Goal: Task Accomplishment & Management: Complete application form

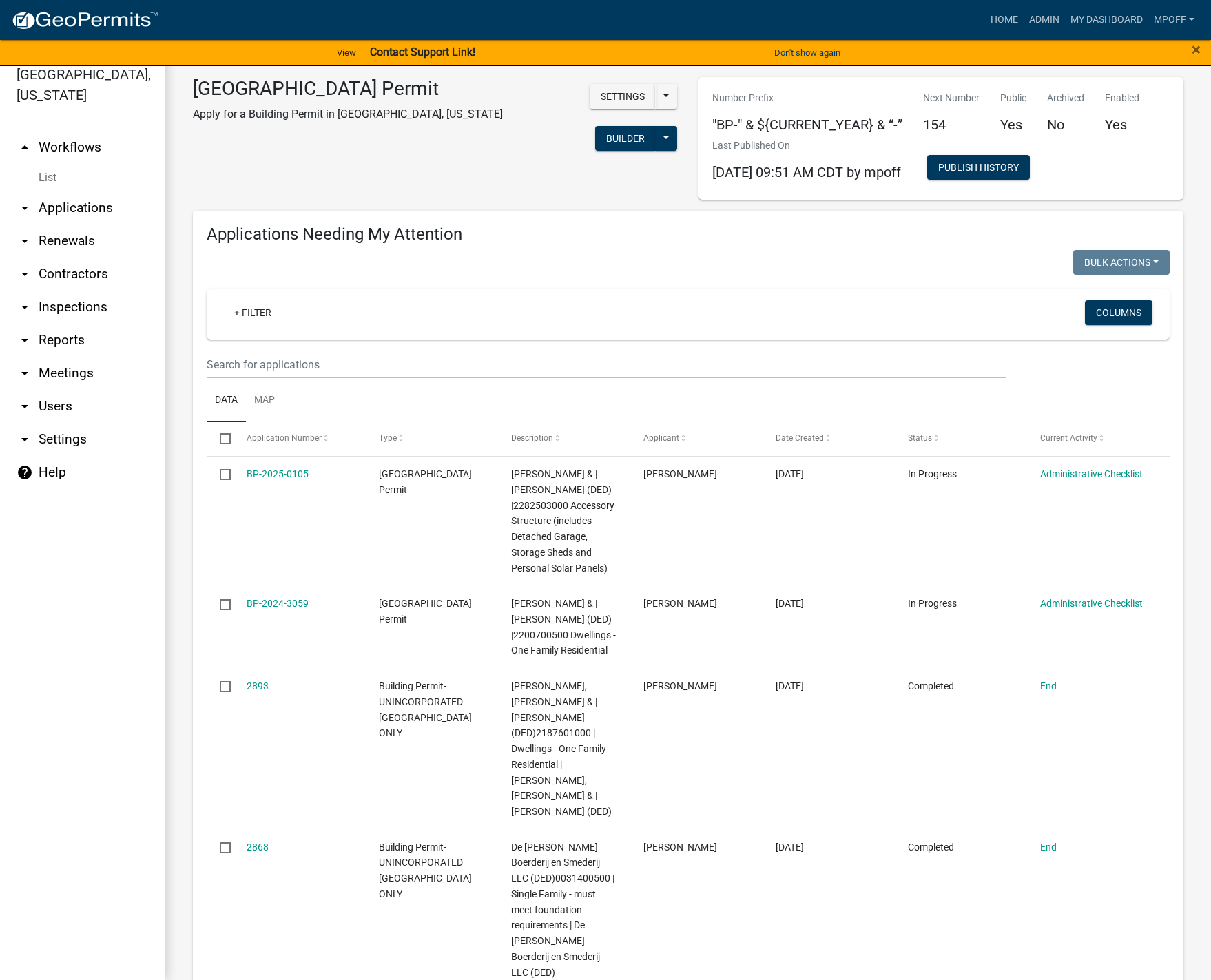
scroll to position [1732, 0]
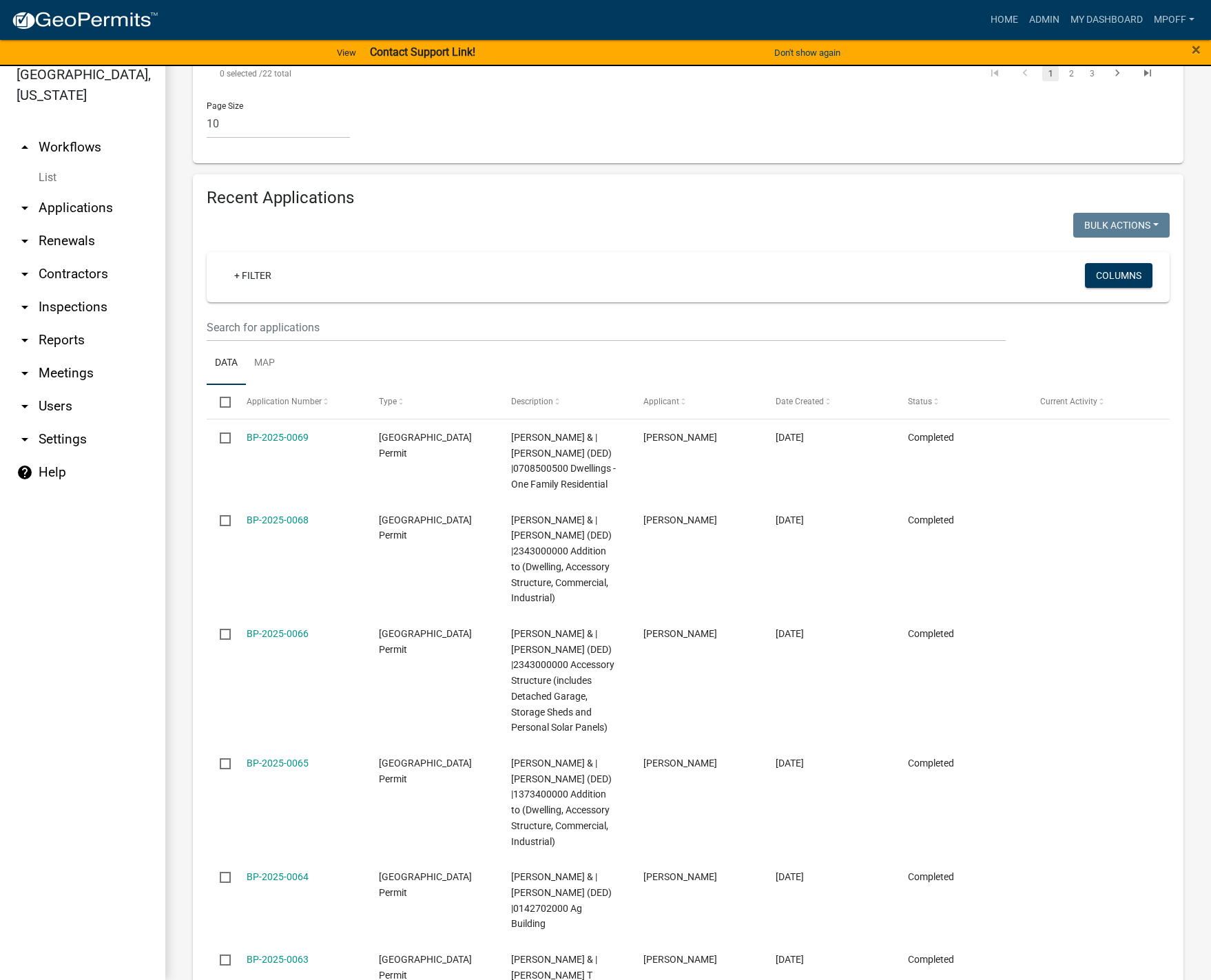
click at [47, 164] on link "List" at bounding box center [82, 177] width 166 height 27
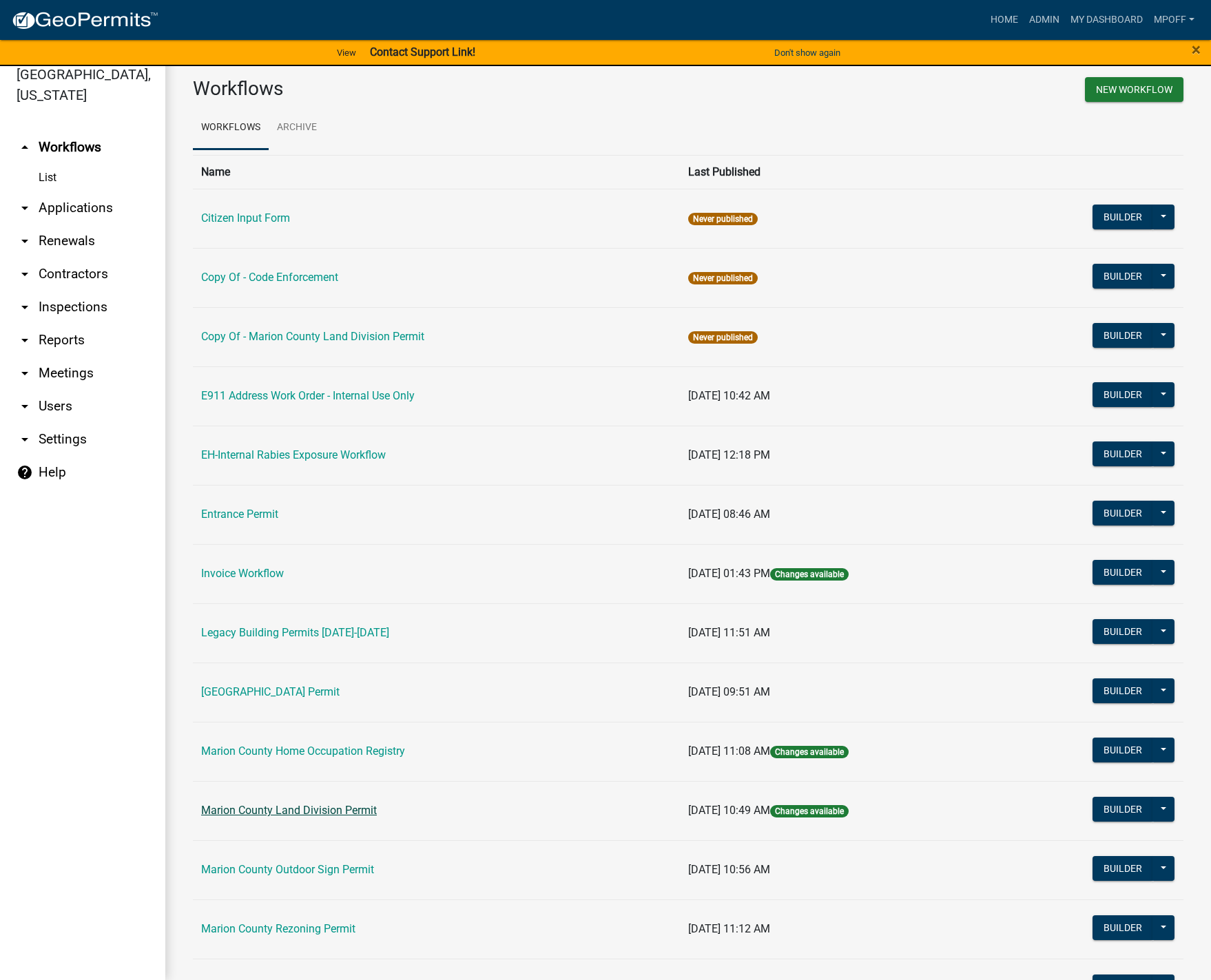
click at [318, 809] on link "Marion County Land Division Permit" at bounding box center [289, 810] width 175 height 14
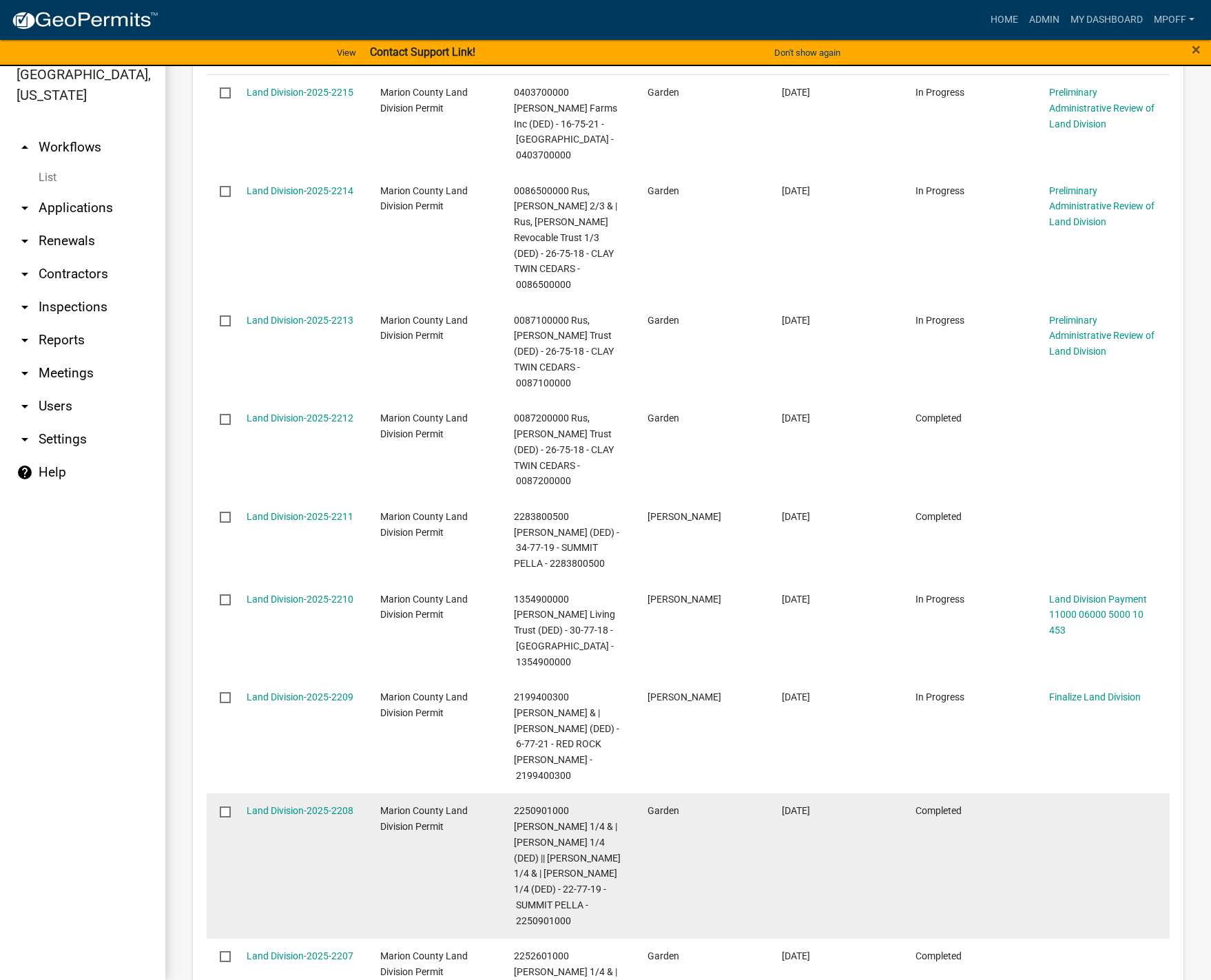
scroll to position [1652, 0]
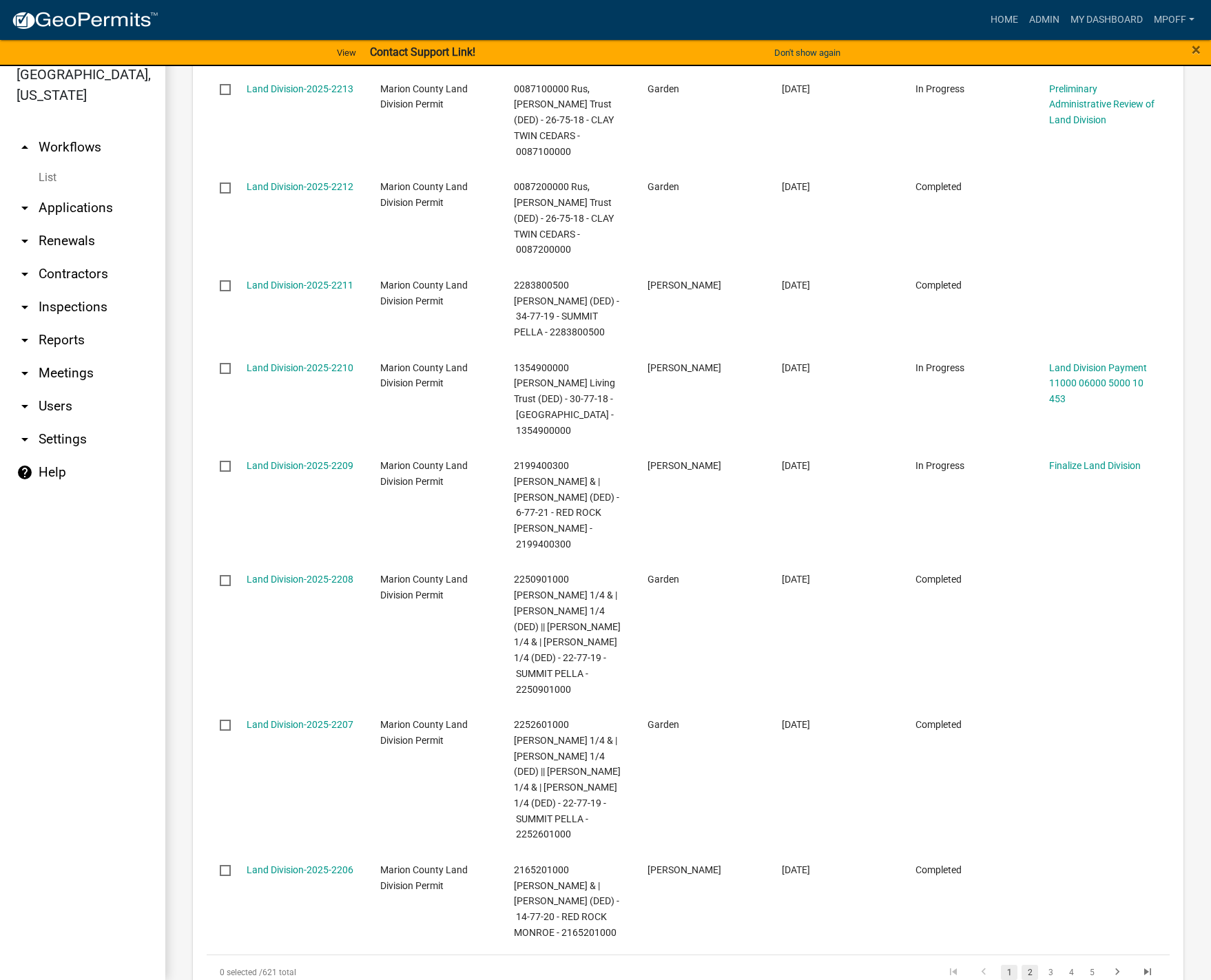
click at [1023, 965] on link "2" at bounding box center [1030, 973] width 16 height 16
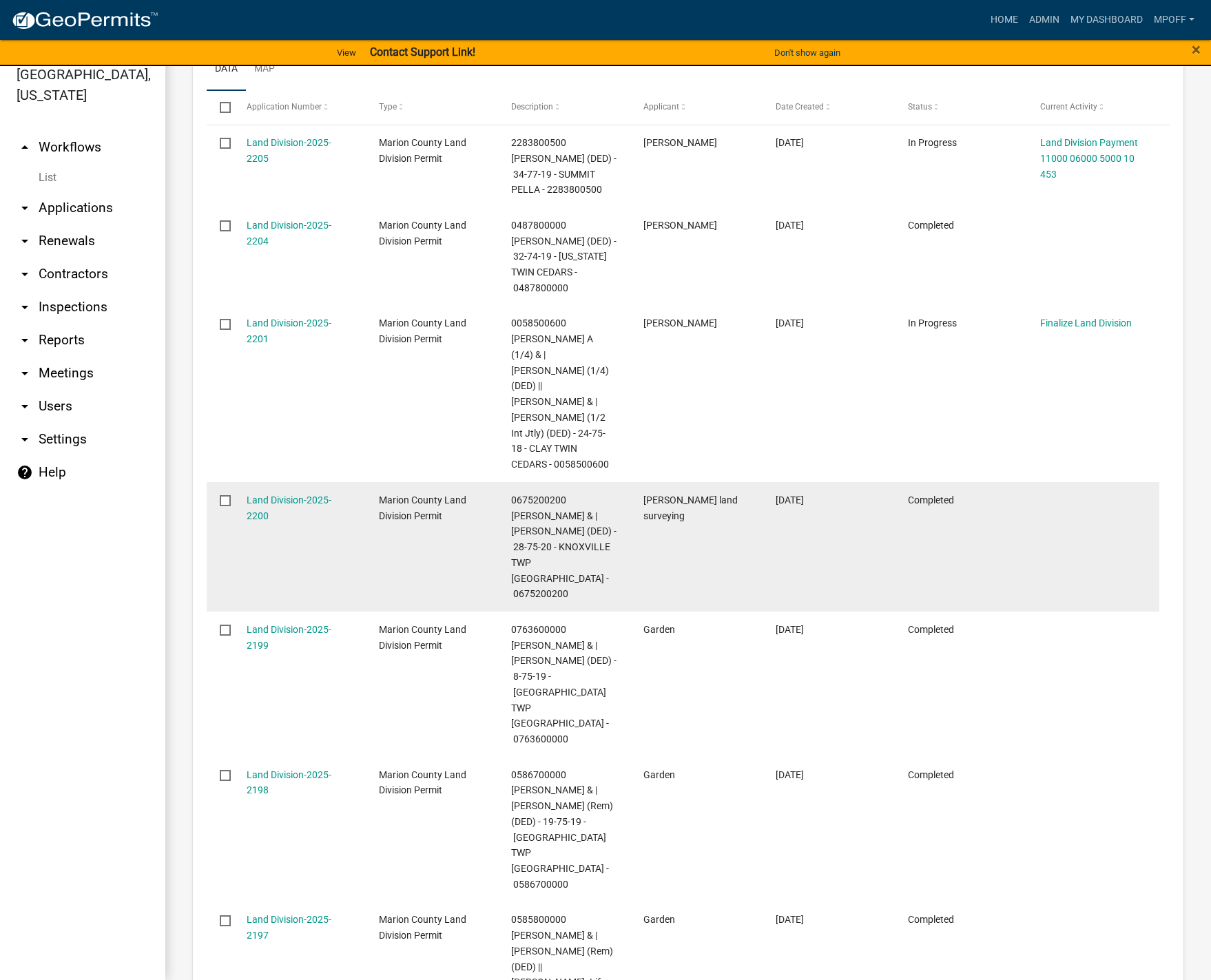
scroll to position [1170, 0]
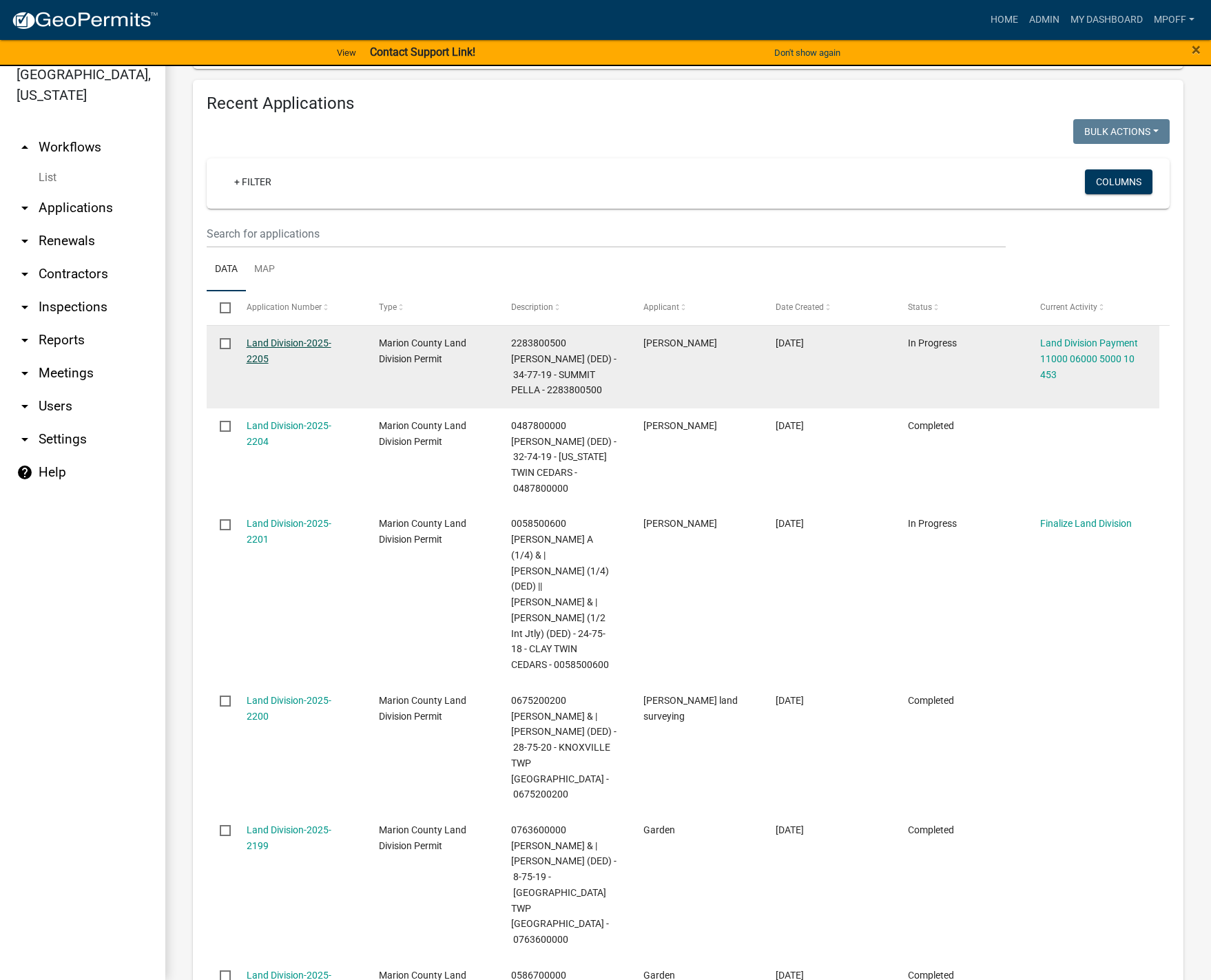
click at [298, 337] on link "Land Division-2025-2205" at bounding box center [288, 351] width 84 height 27
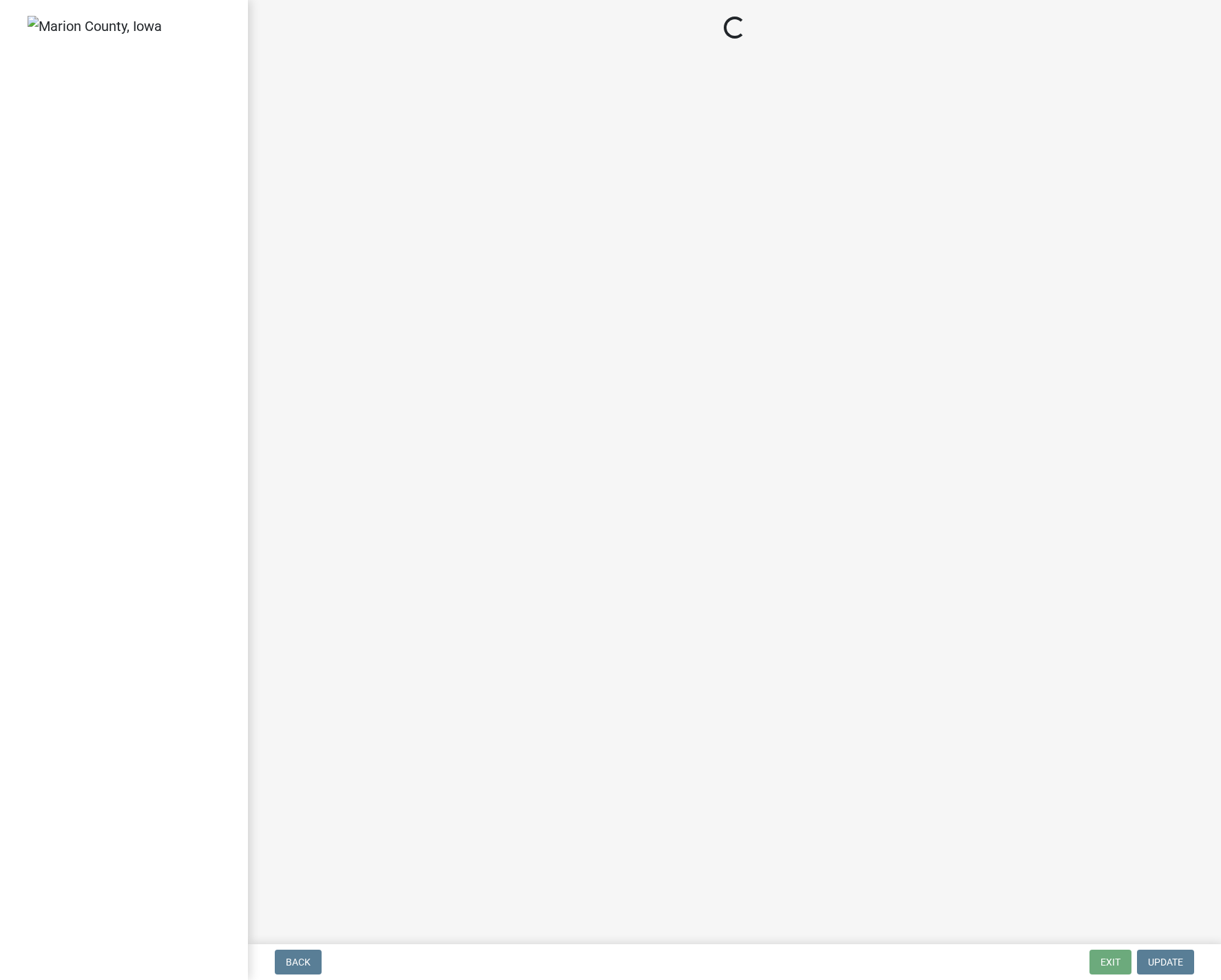
select select "3: 3"
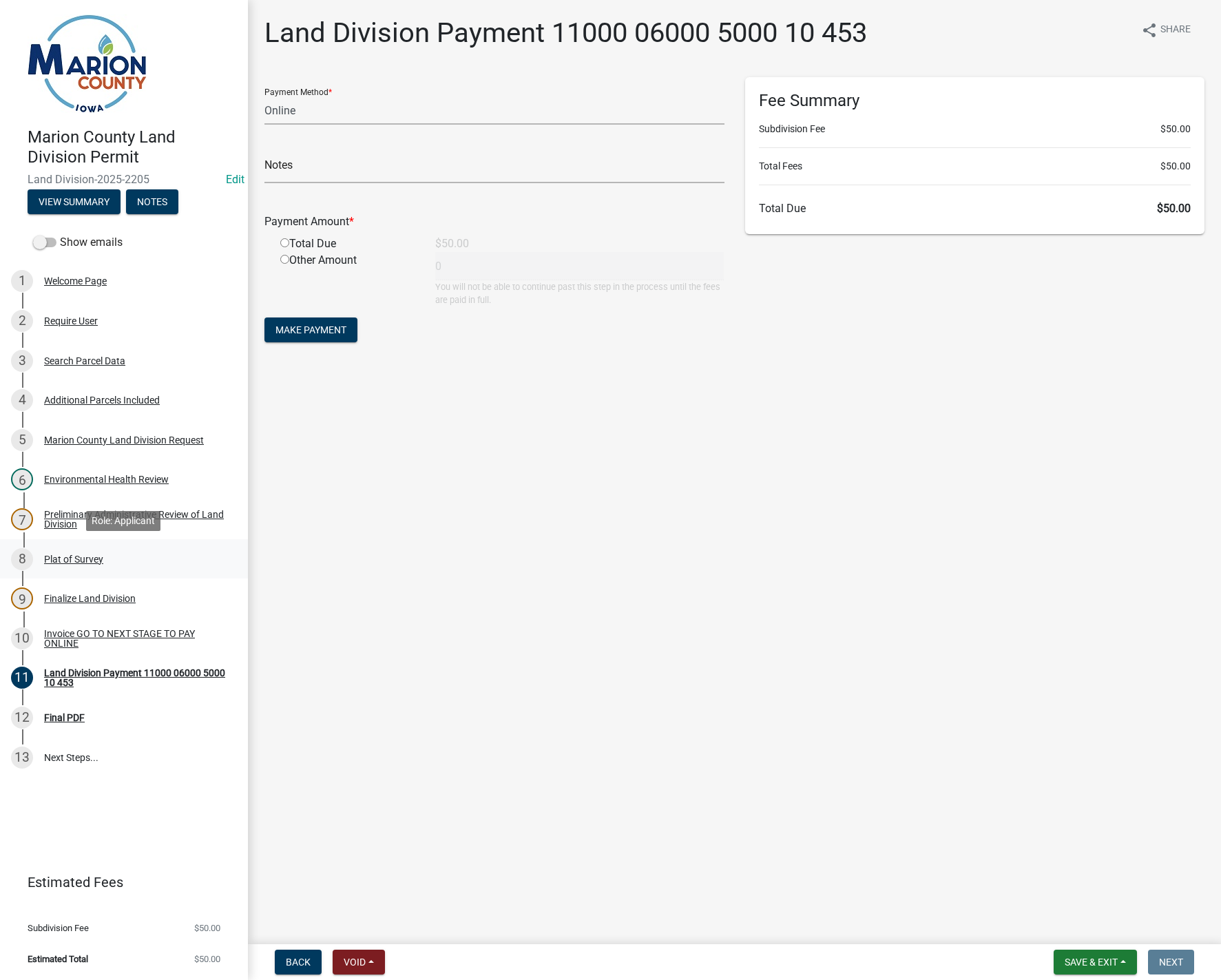
click at [78, 558] on div "Plat of Survey" at bounding box center [73, 559] width 59 height 10
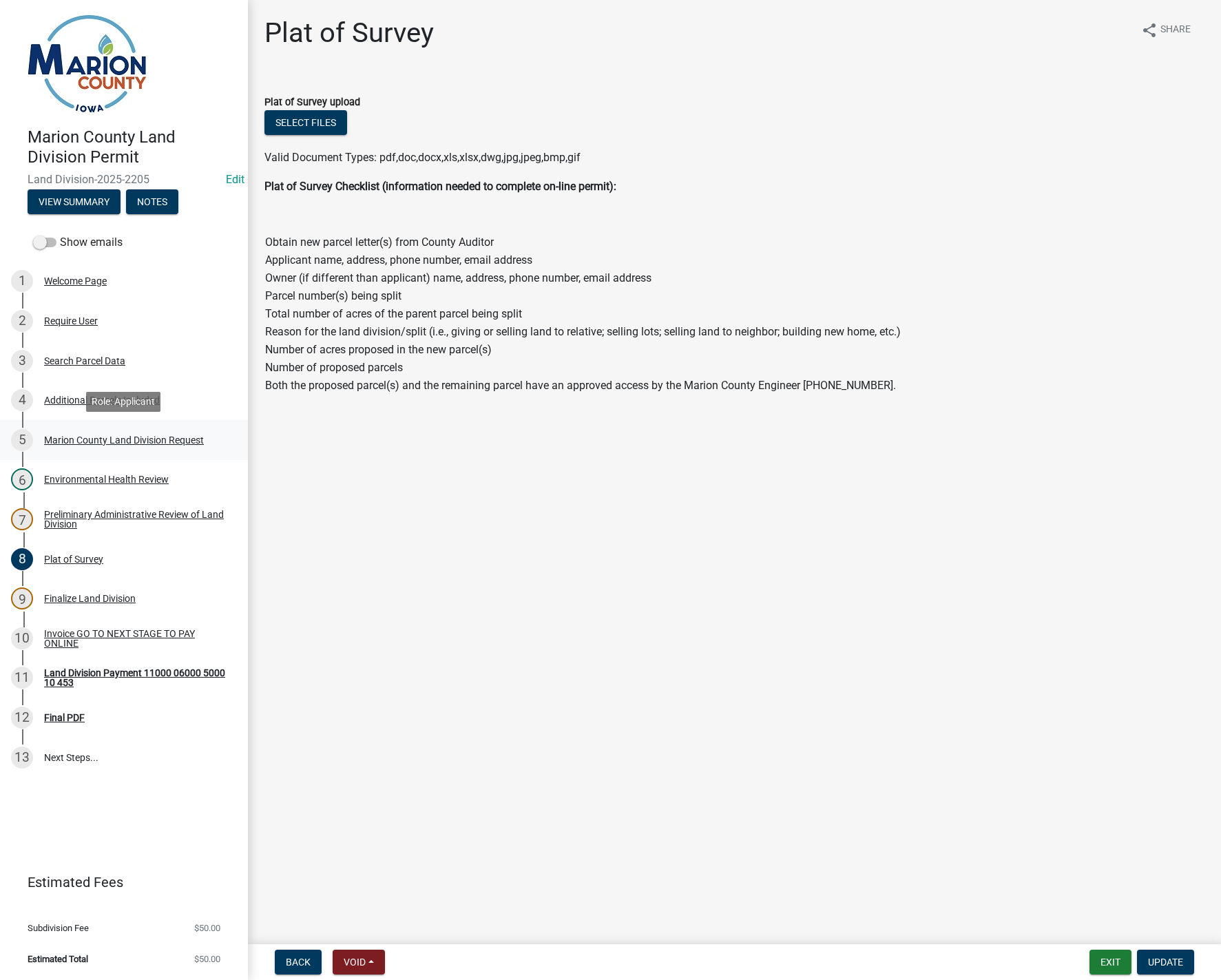
click at [102, 438] on div "Marion County Land Division Request" at bounding box center [123, 440] width 160 height 10
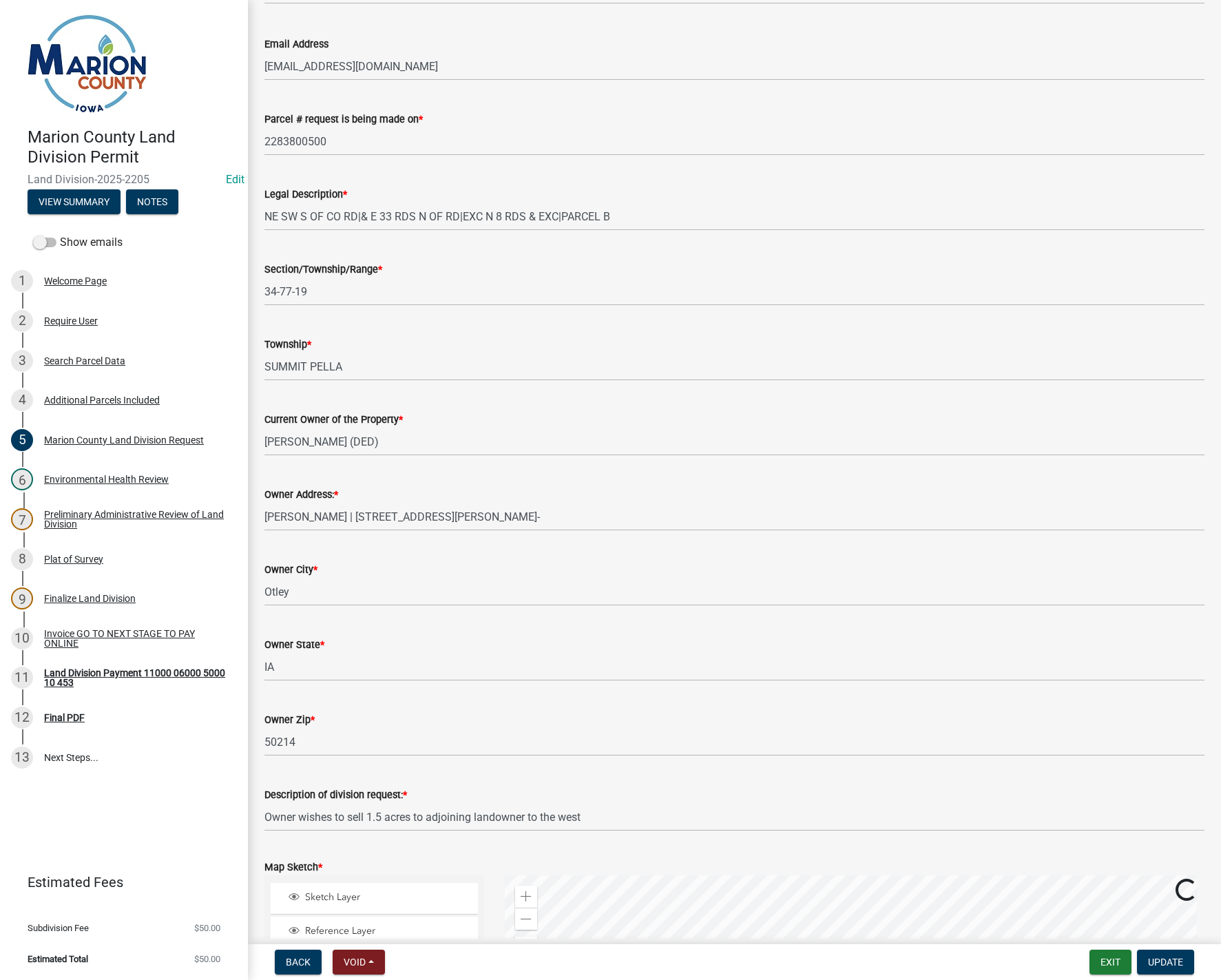
scroll to position [1171, 0]
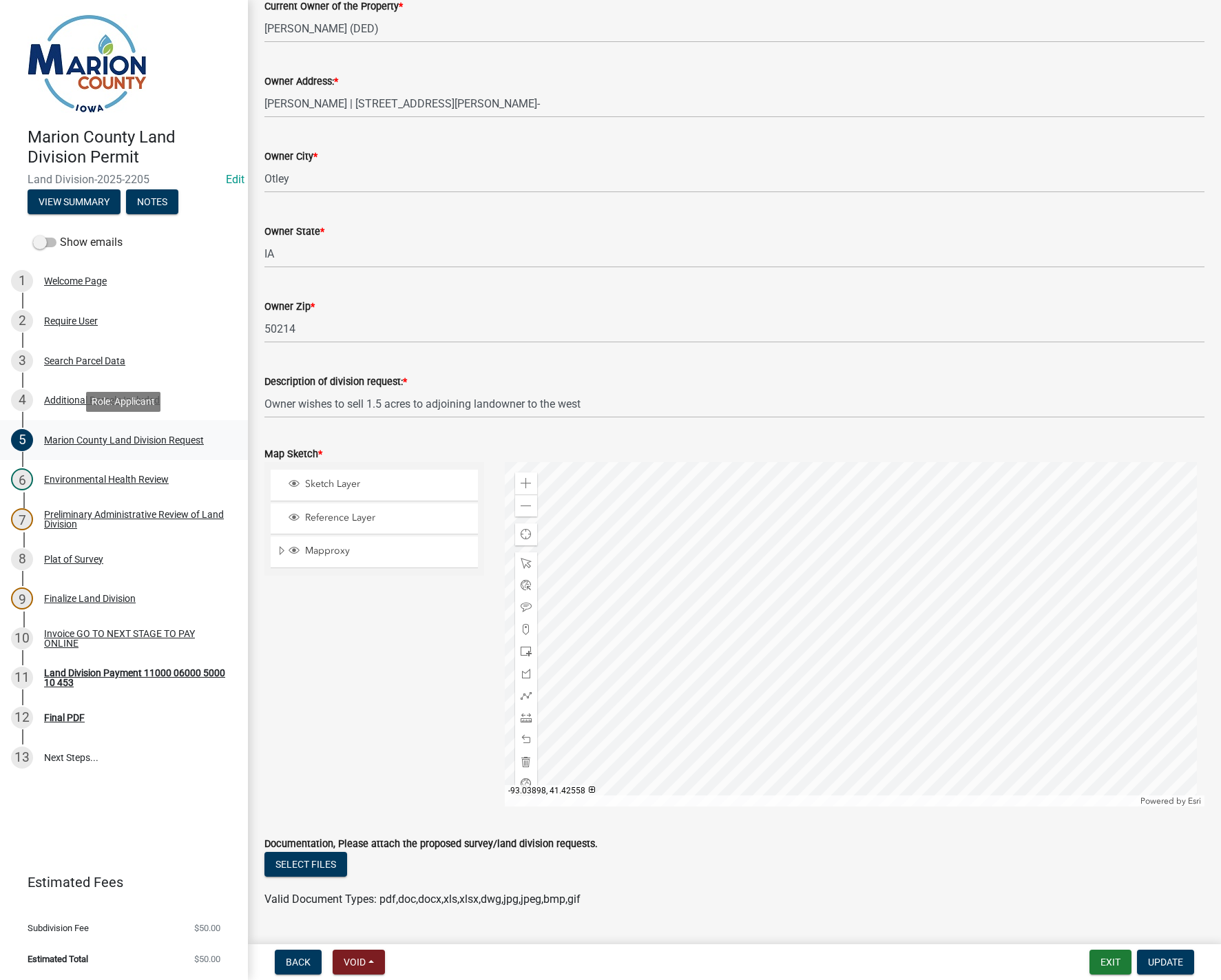
click at [111, 432] on div "5 Marion County Land Division Request" at bounding box center [118, 440] width 215 height 22
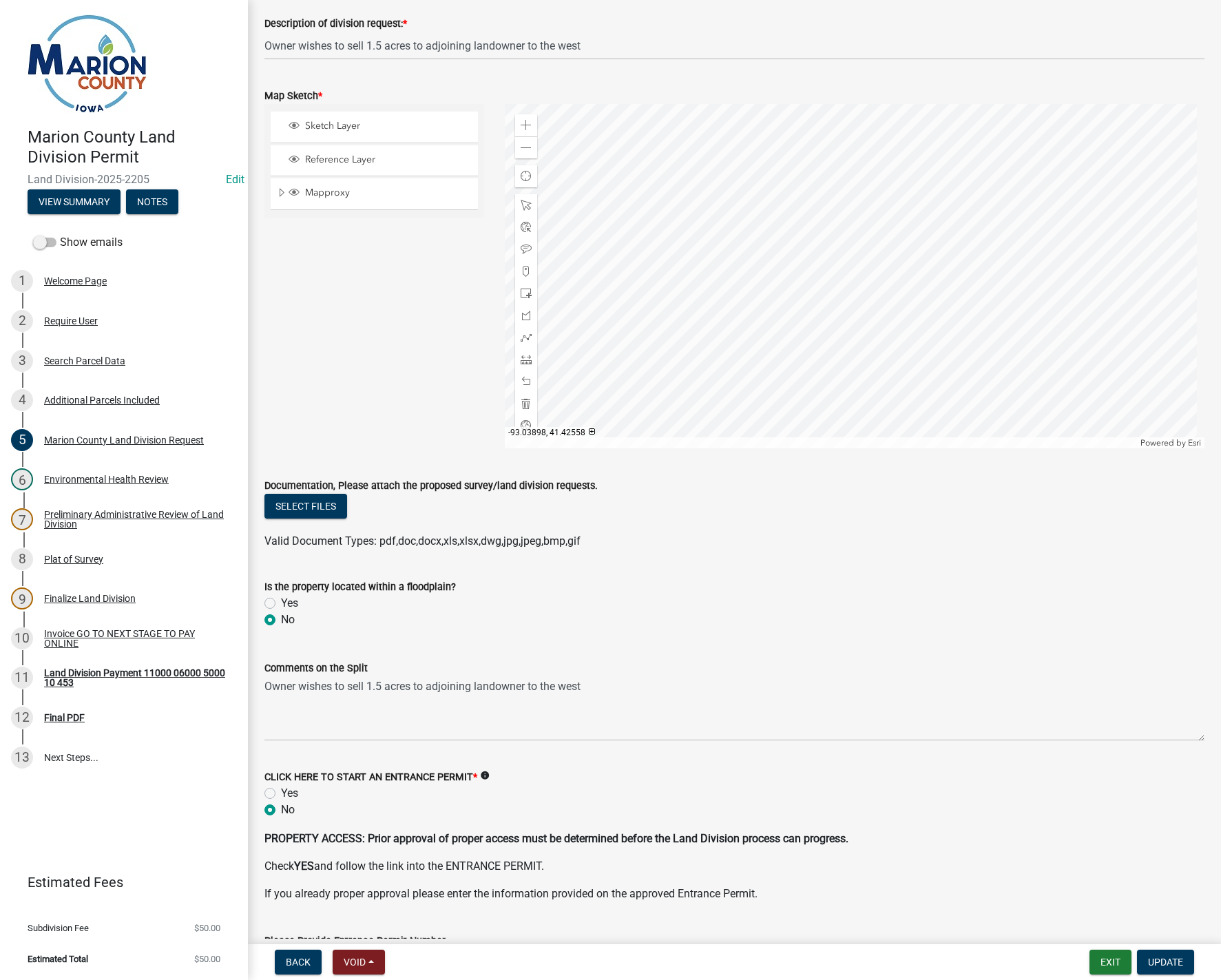
scroll to position [1654, 0]
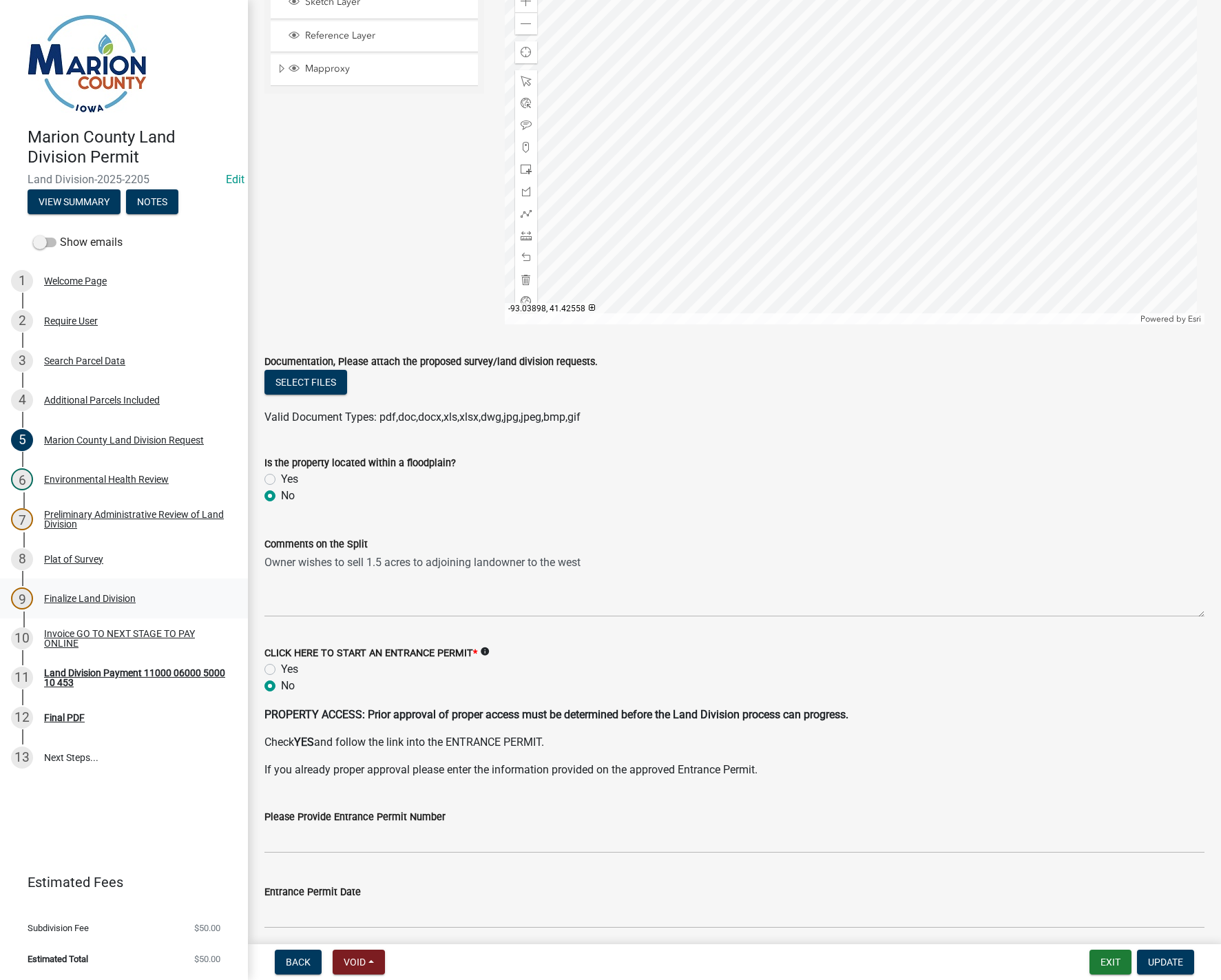
click at [79, 597] on div "Finalize Land Division" at bounding box center [89, 599] width 92 height 10
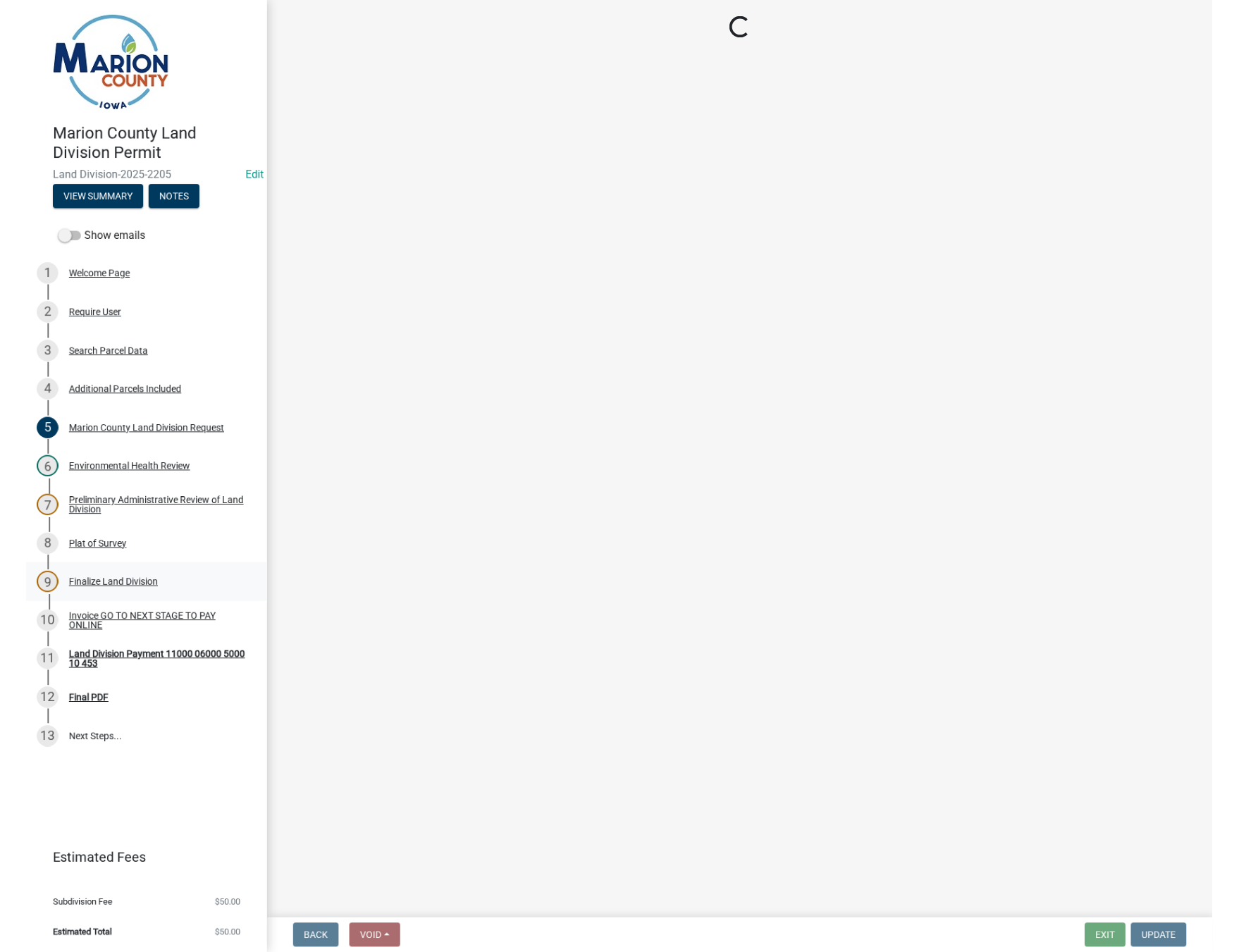
scroll to position [0, 0]
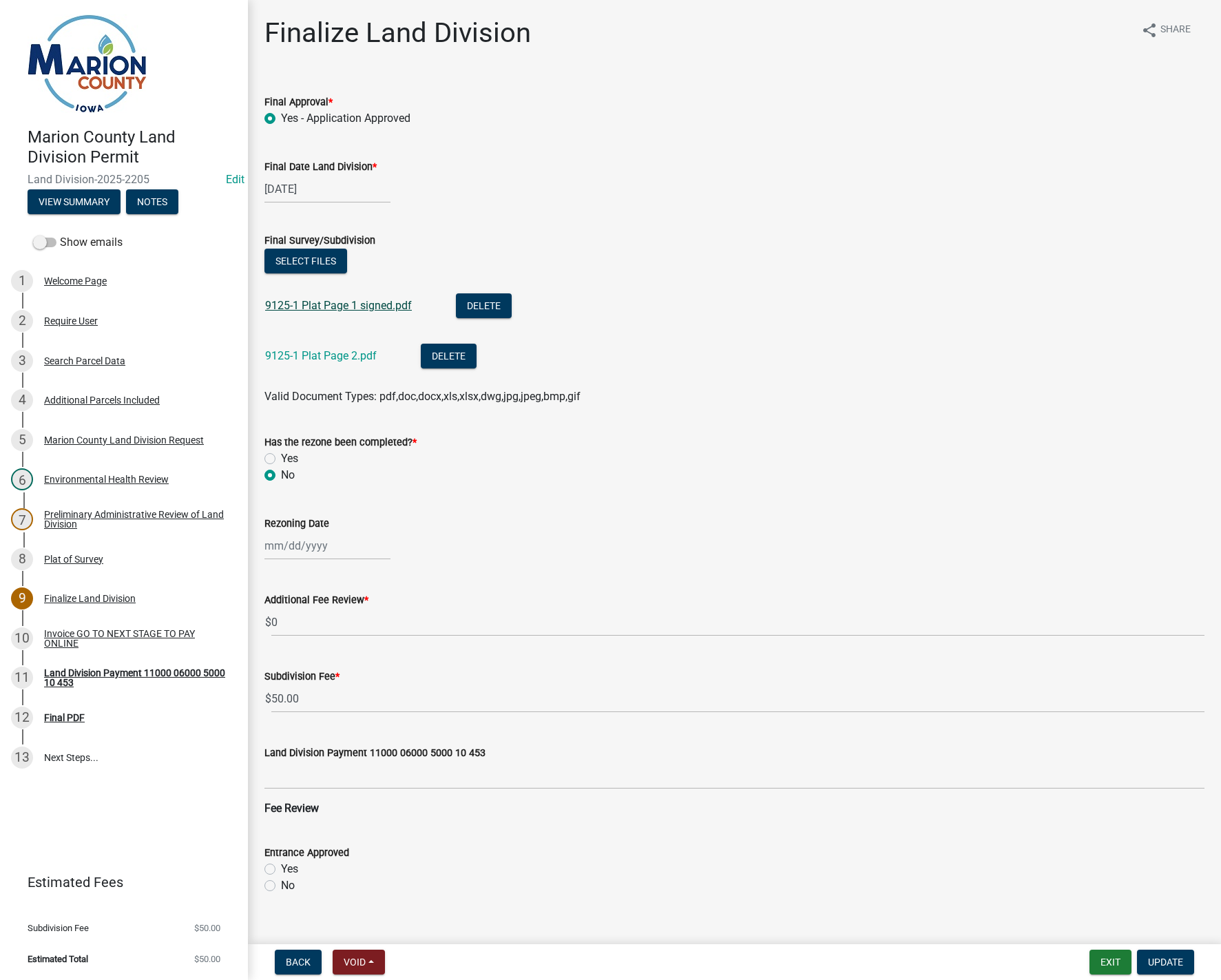
click at [336, 303] on link "9125-1 Plat Page 1 signed.pdf" at bounding box center [338, 305] width 146 height 14
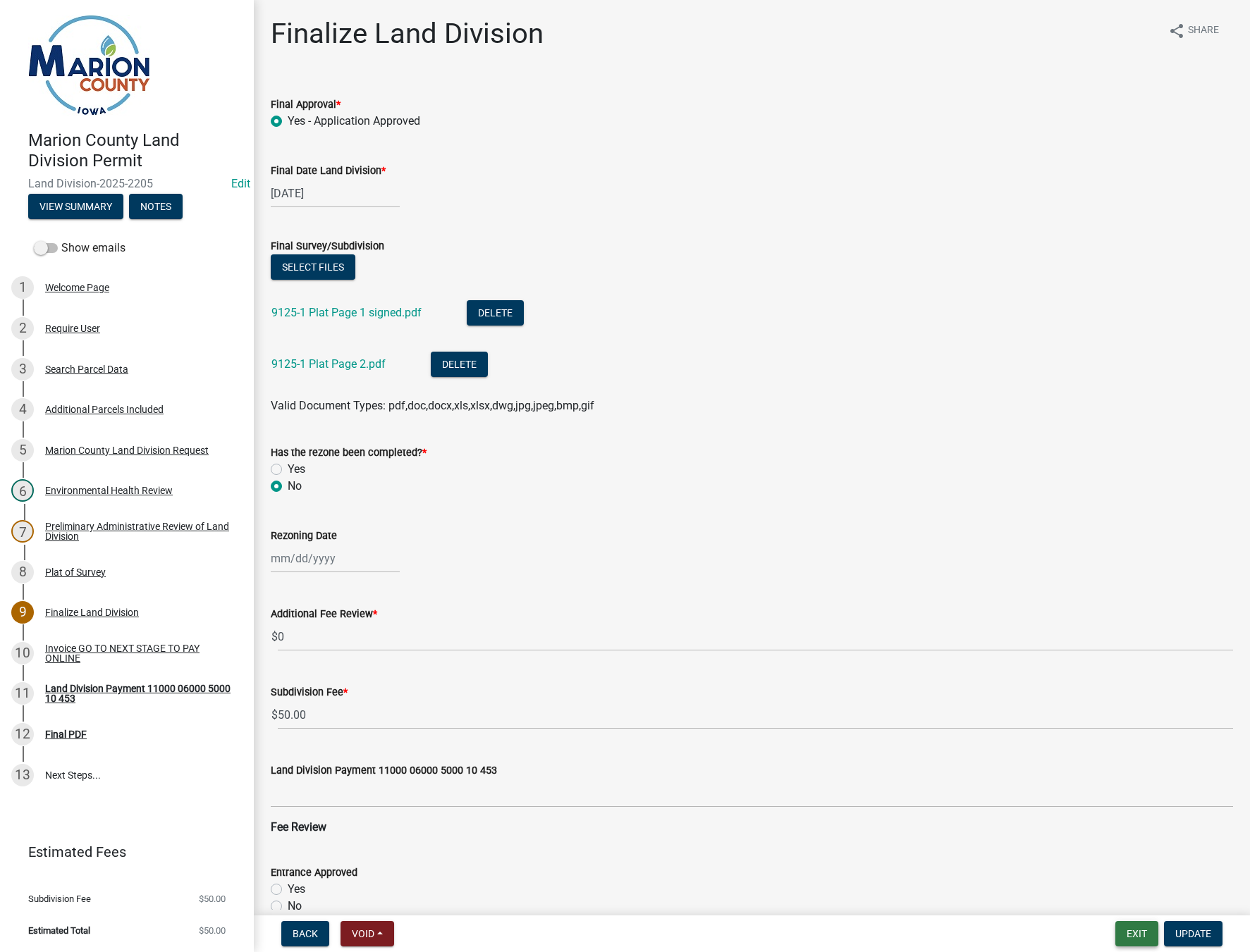
click at [1134, 933] on button "Exit" at bounding box center [1136, 934] width 43 height 26
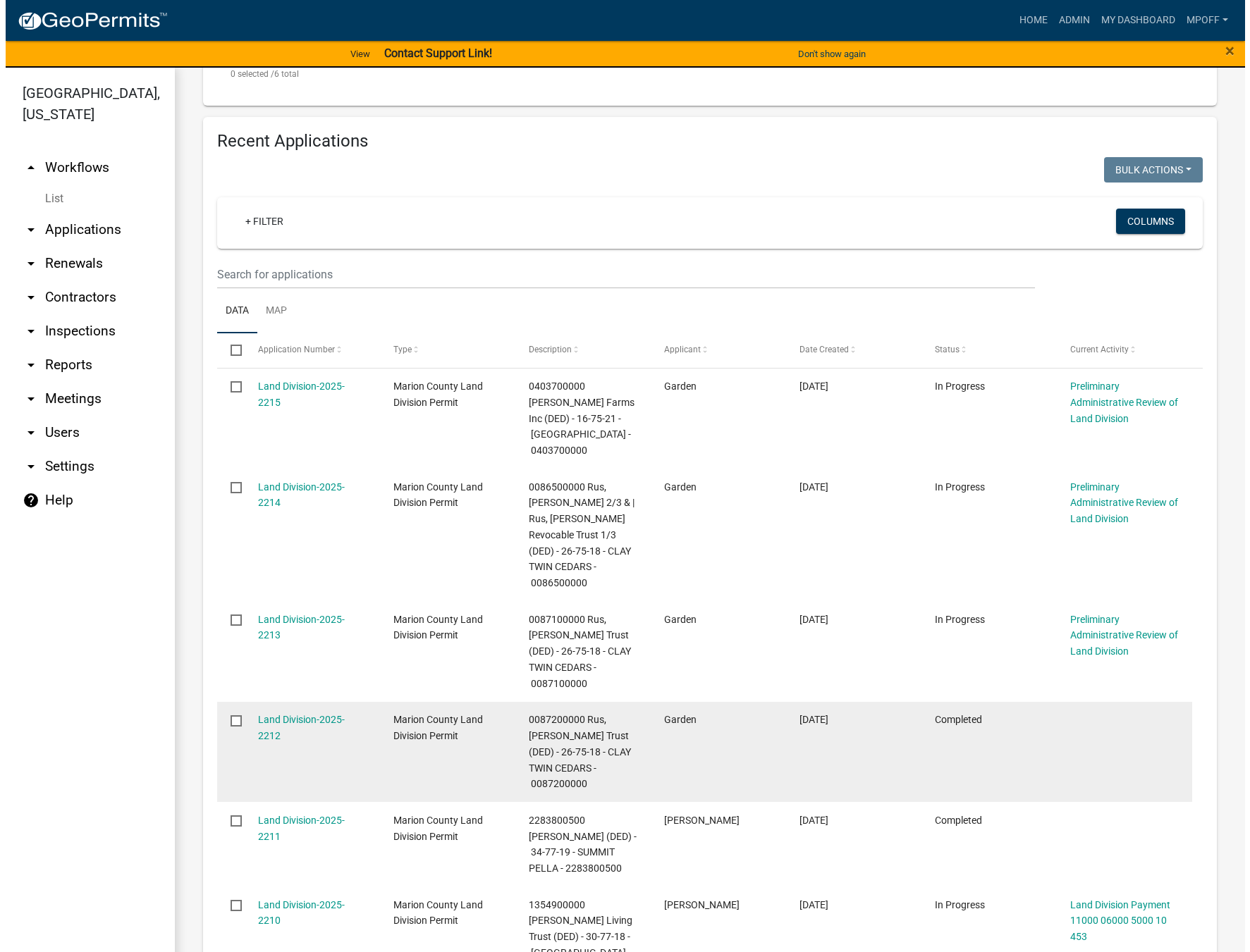
scroll to position [1198, 0]
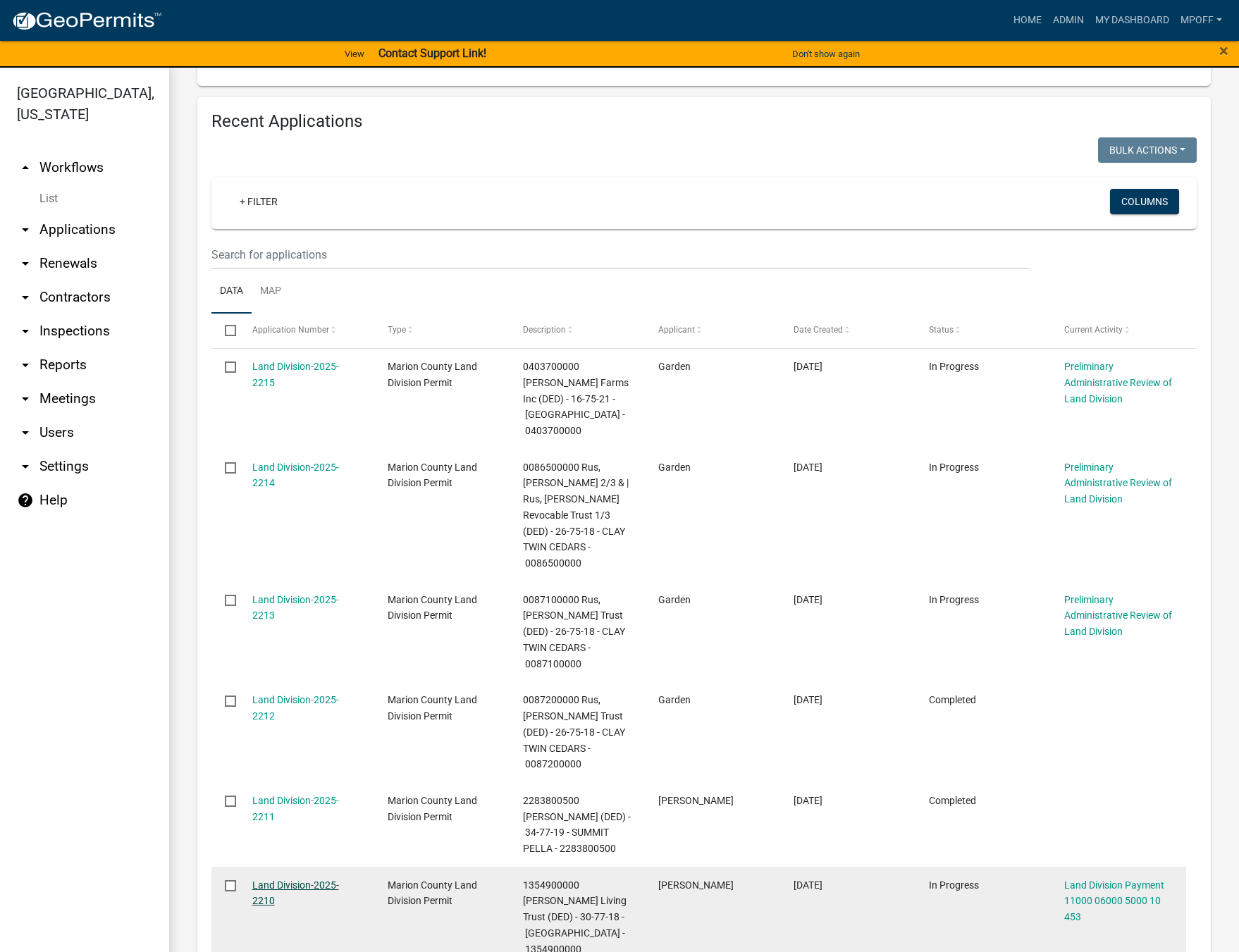
click at [301, 880] on link "Land Division-2025-2210" at bounding box center [295, 893] width 86 height 28
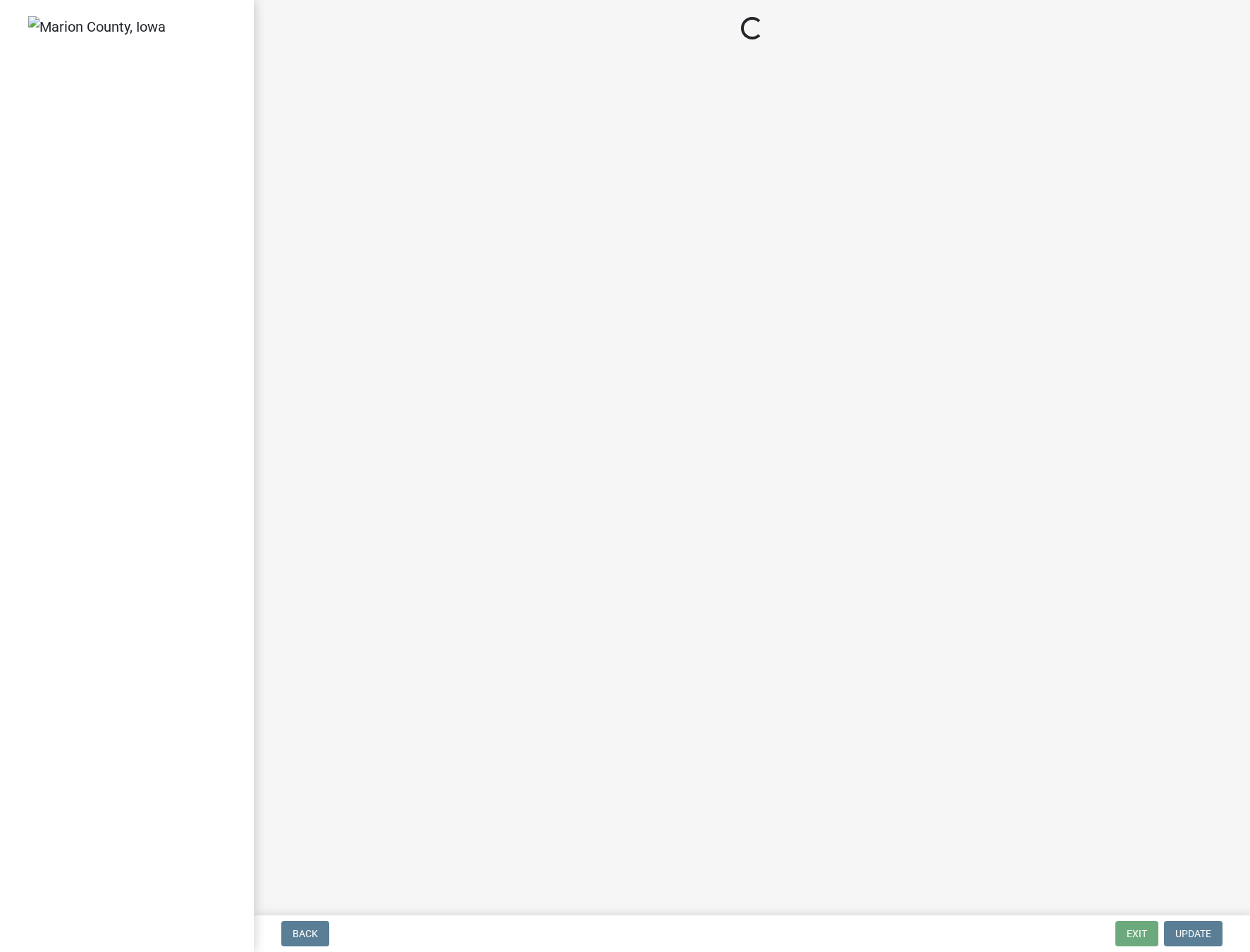
select select "3: 3"
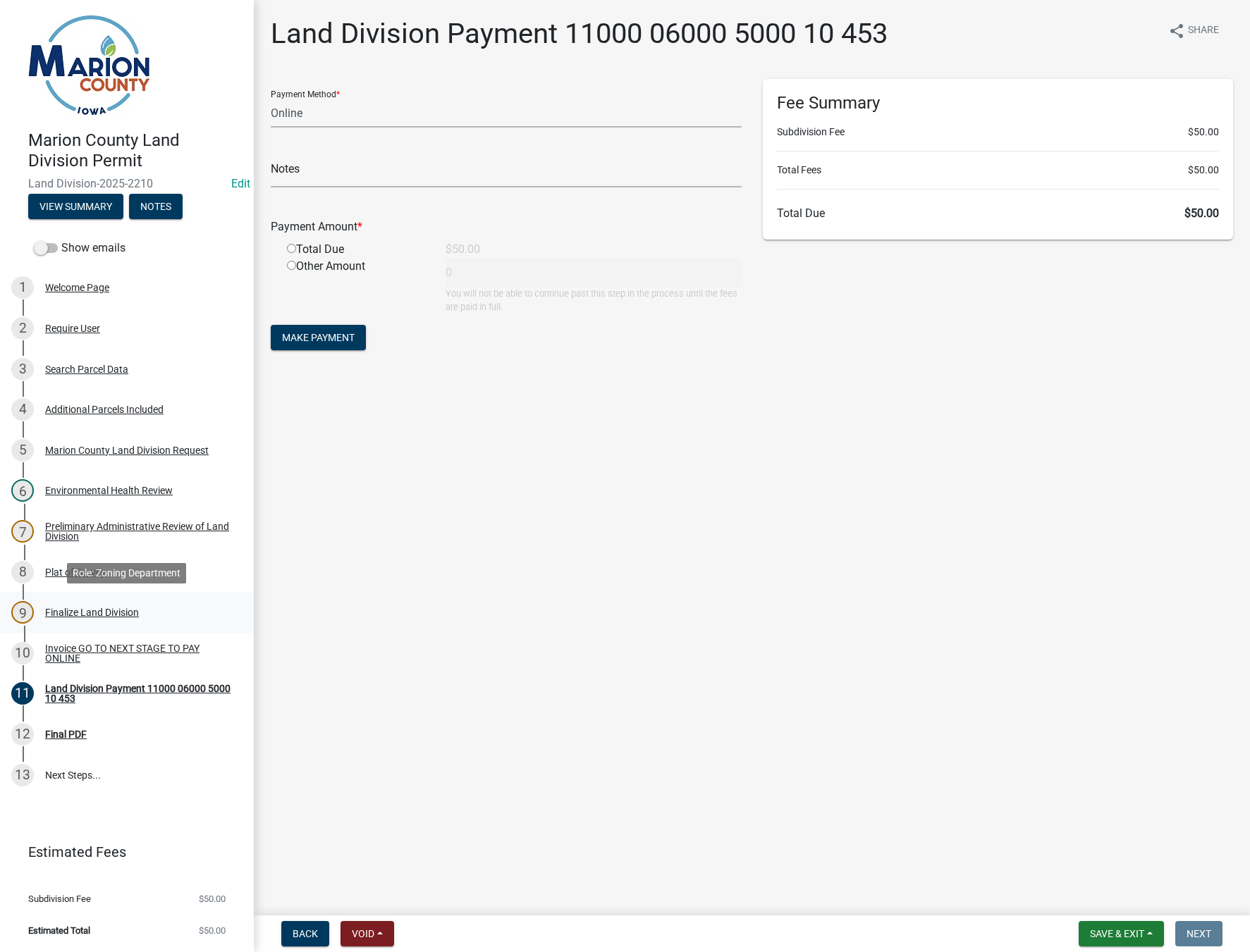
click at [90, 611] on div "Finalize Land Division" at bounding box center [91, 613] width 94 height 10
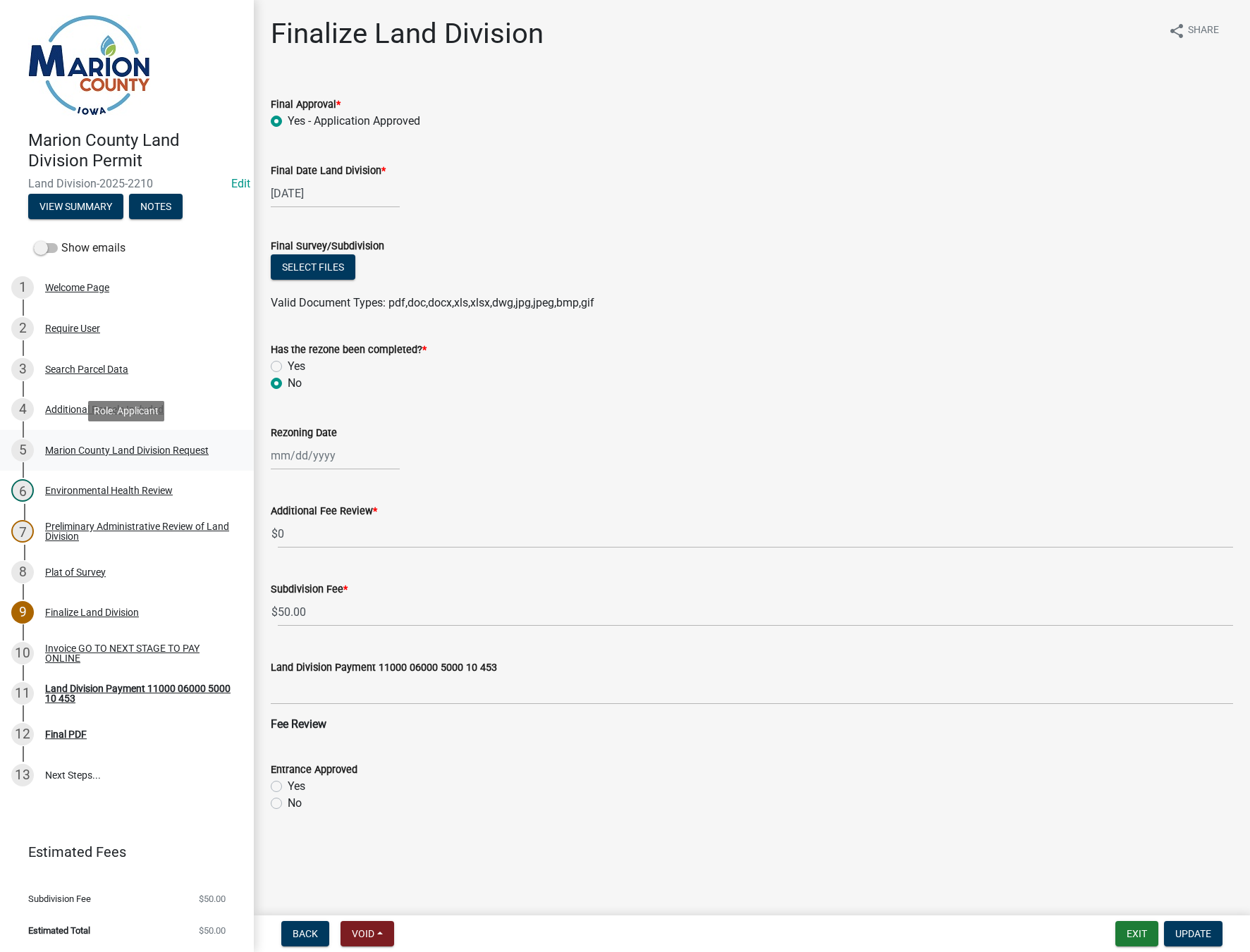
click at [109, 449] on div "Marion County Land Division Request" at bounding box center [126, 450] width 164 height 10
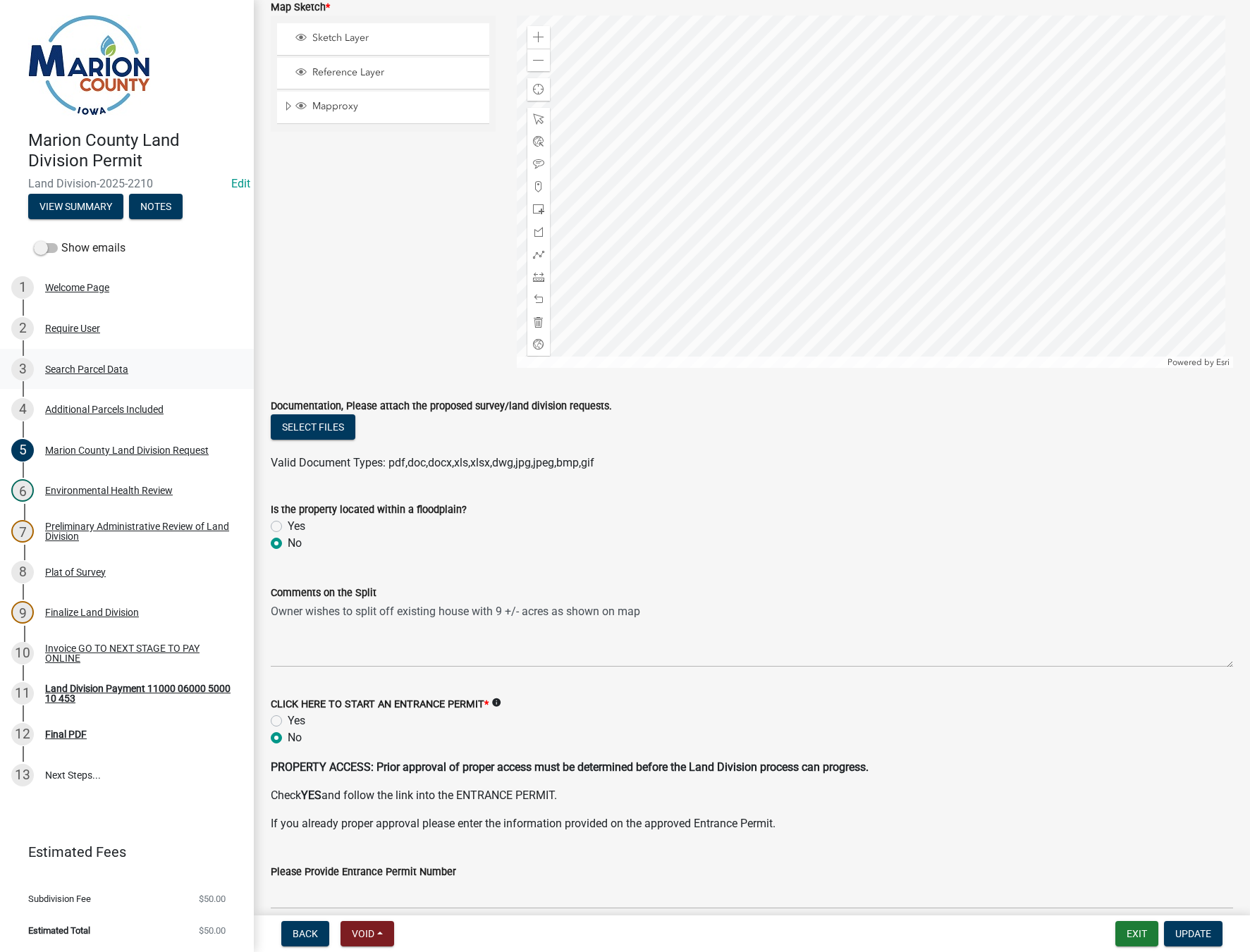
scroll to position [1621, 0]
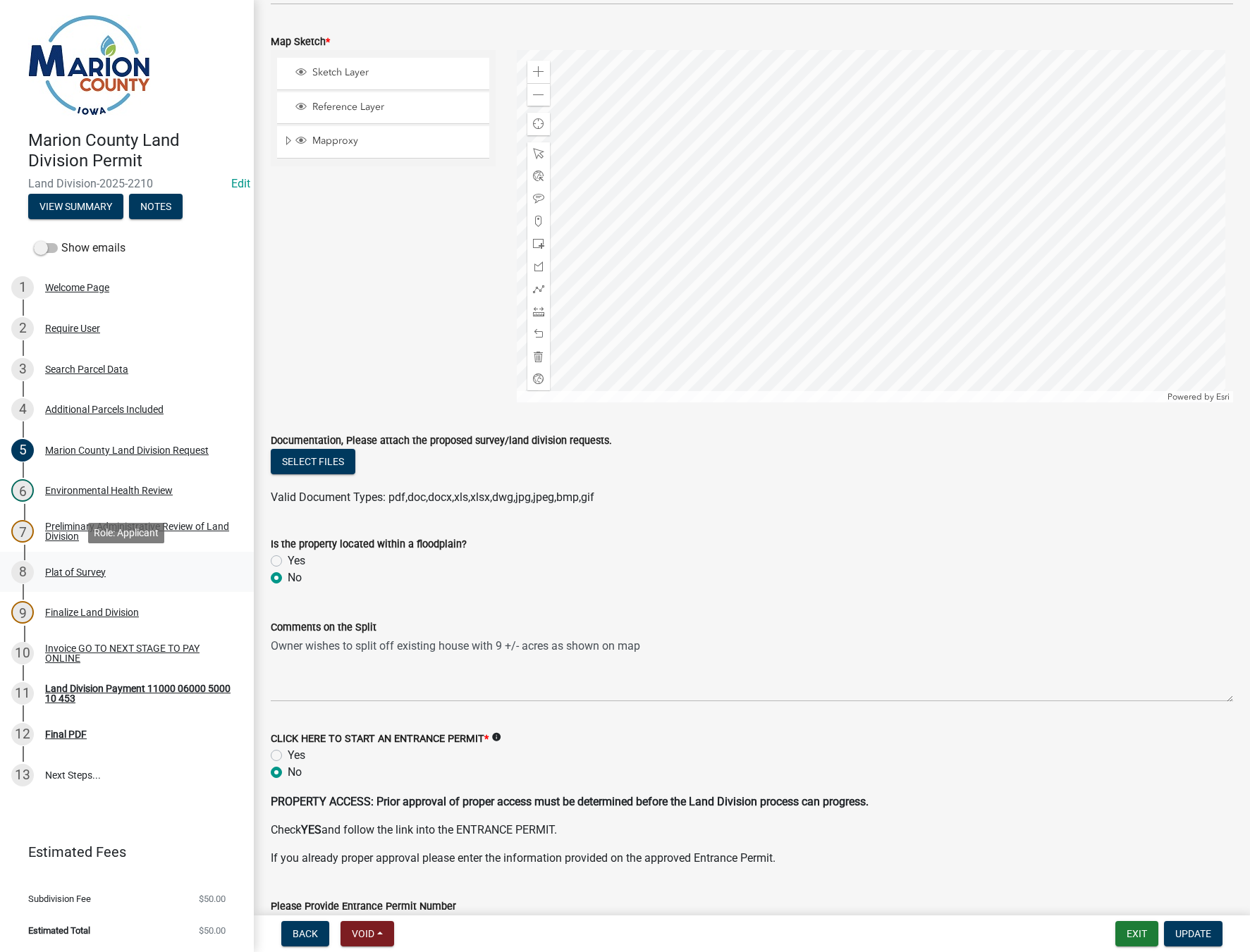
click at [67, 567] on div "Plat of Survey" at bounding box center [74, 572] width 61 height 10
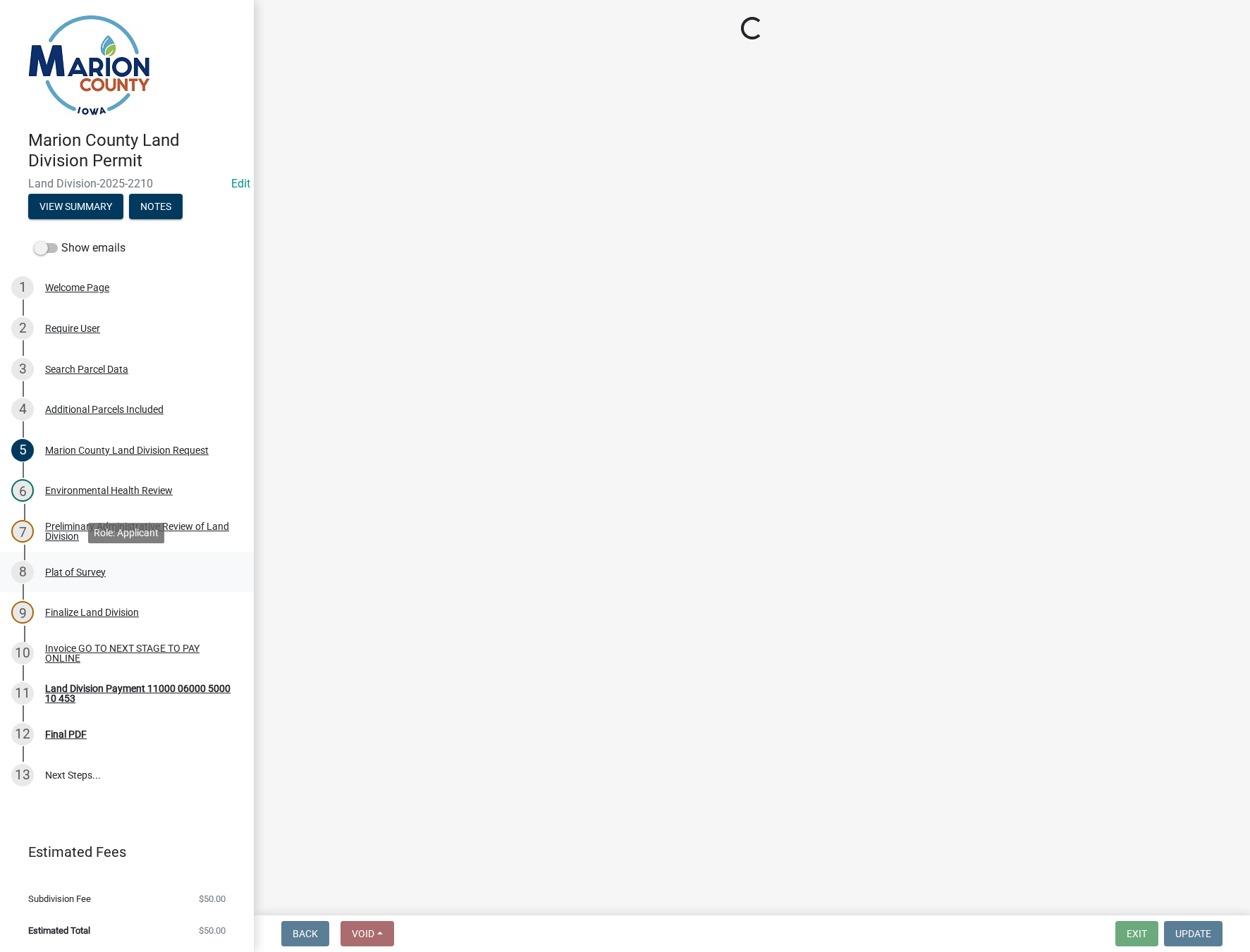
scroll to position [0, 0]
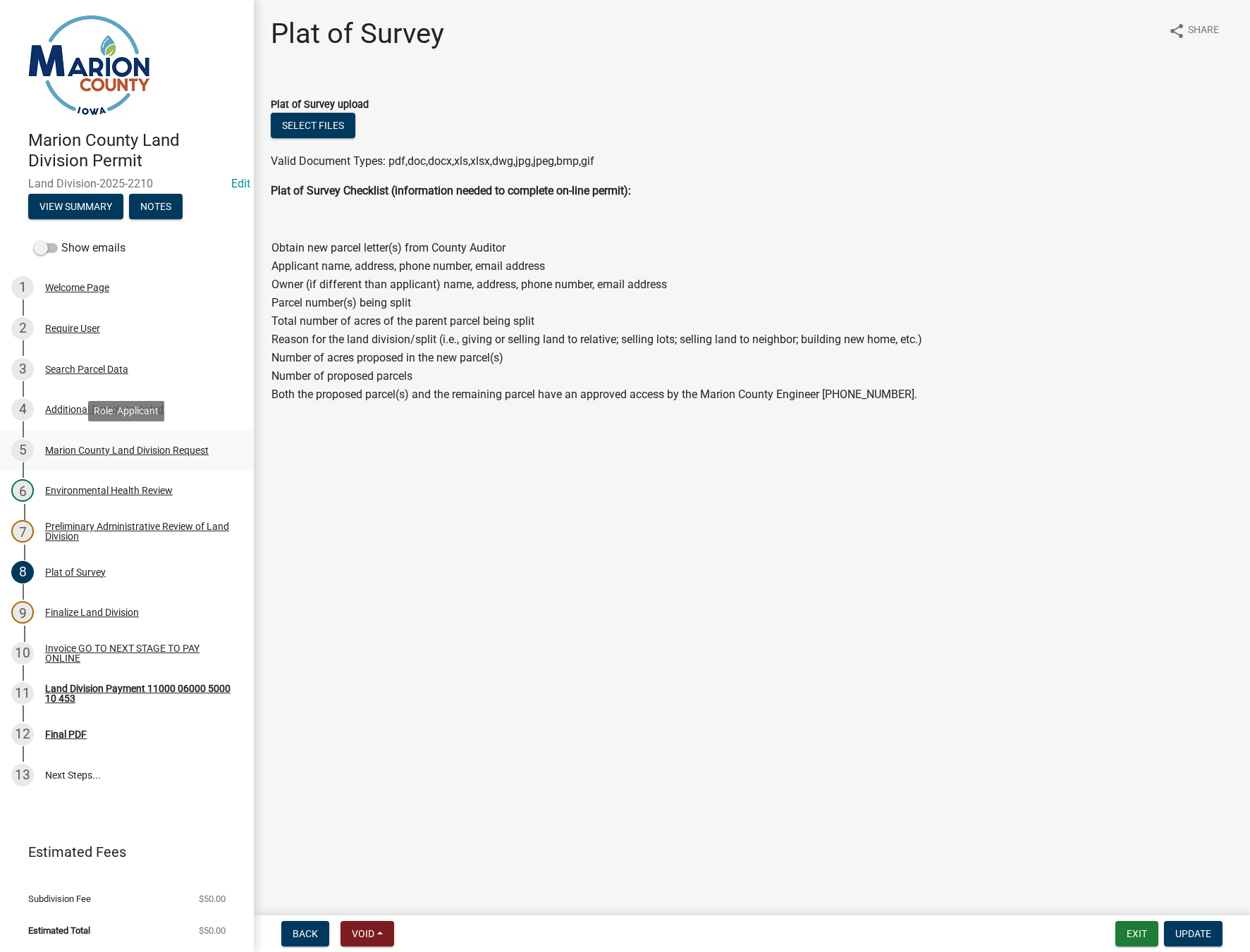
click at [103, 448] on div "Marion County Land Division Request" at bounding box center [126, 450] width 164 height 10
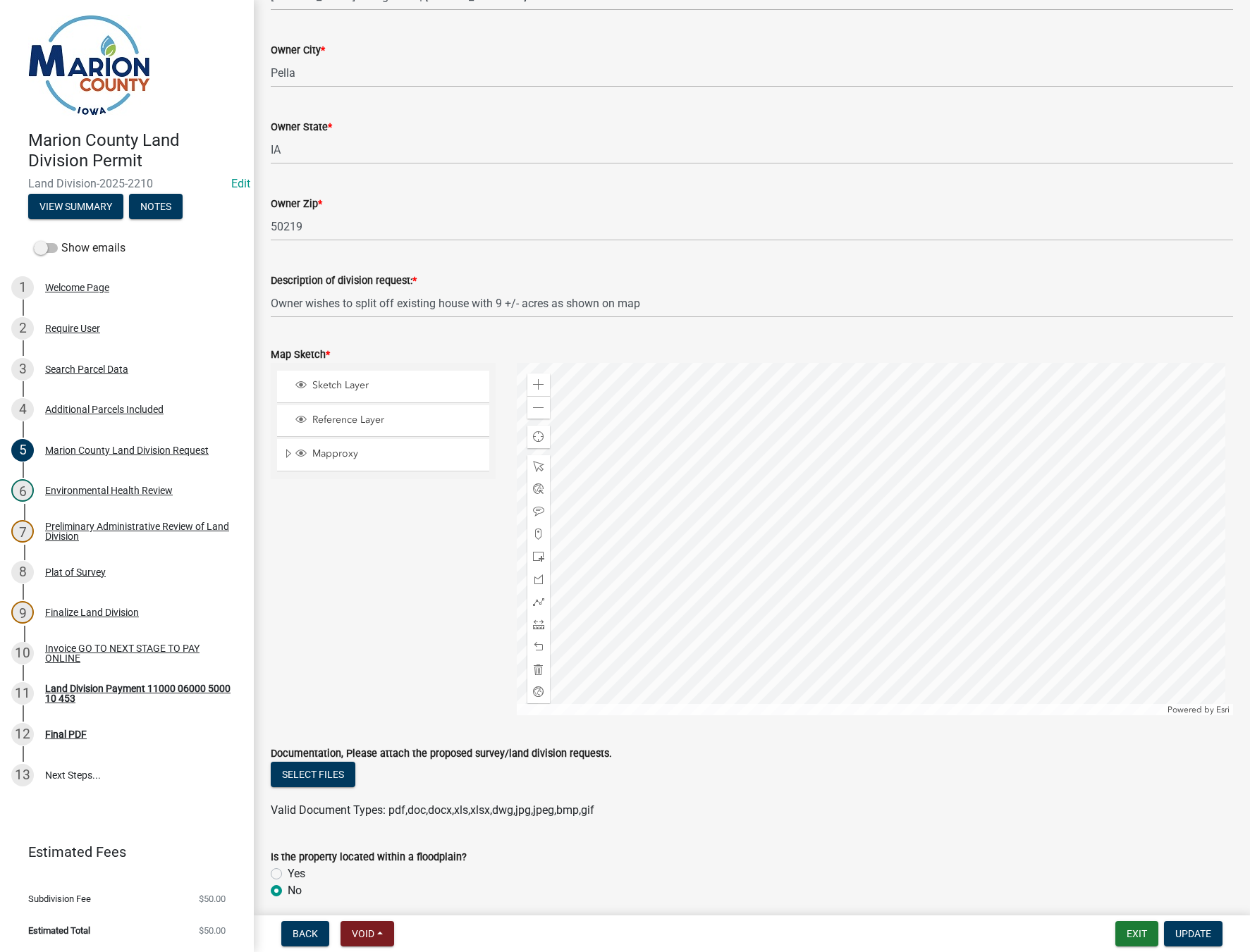
scroll to position [1339, 0]
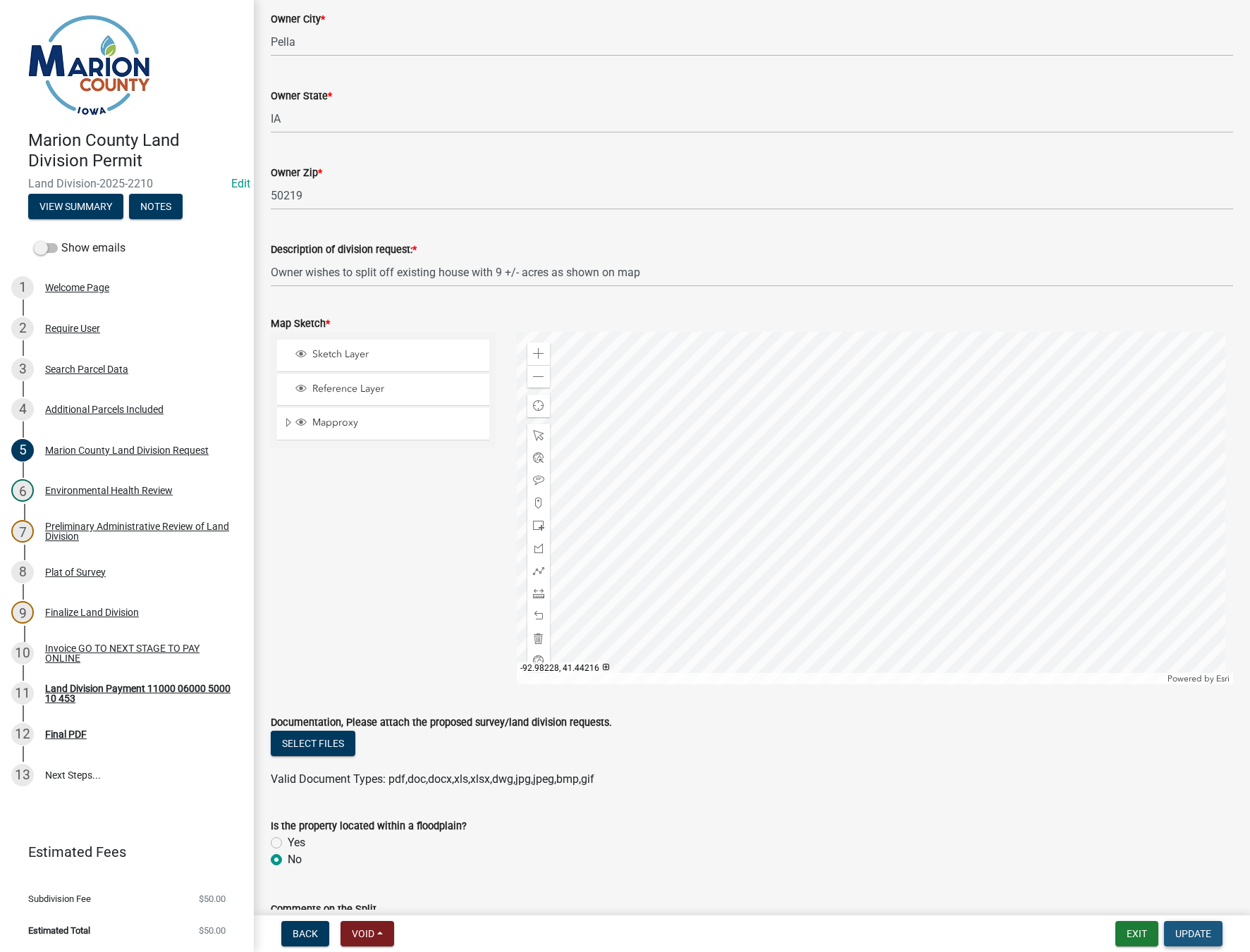
click at [1185, 928] on span "Update" at bounding box center [1193, 933] width 36 height 11
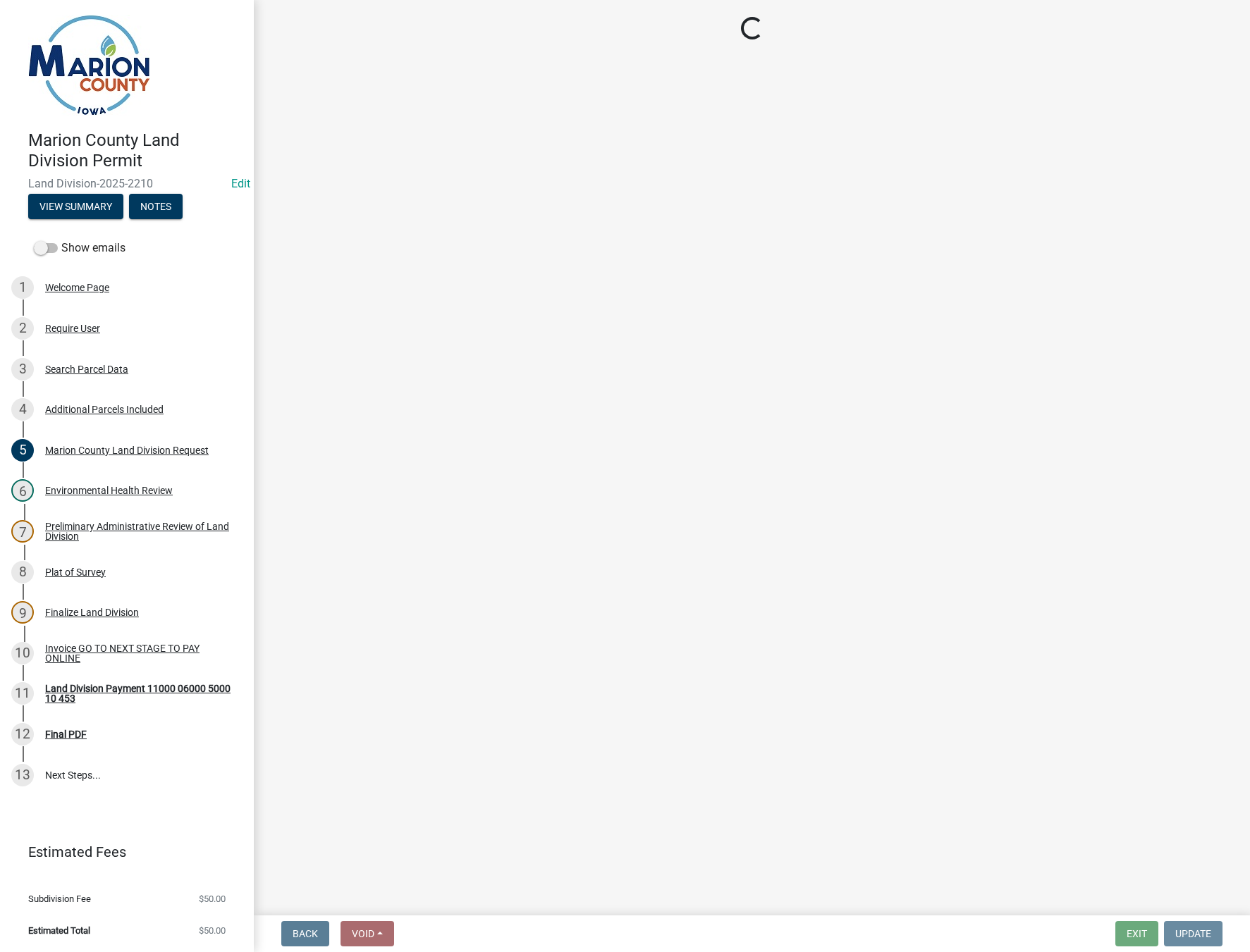
scroll to position [0, 0]
select select "3: 3"
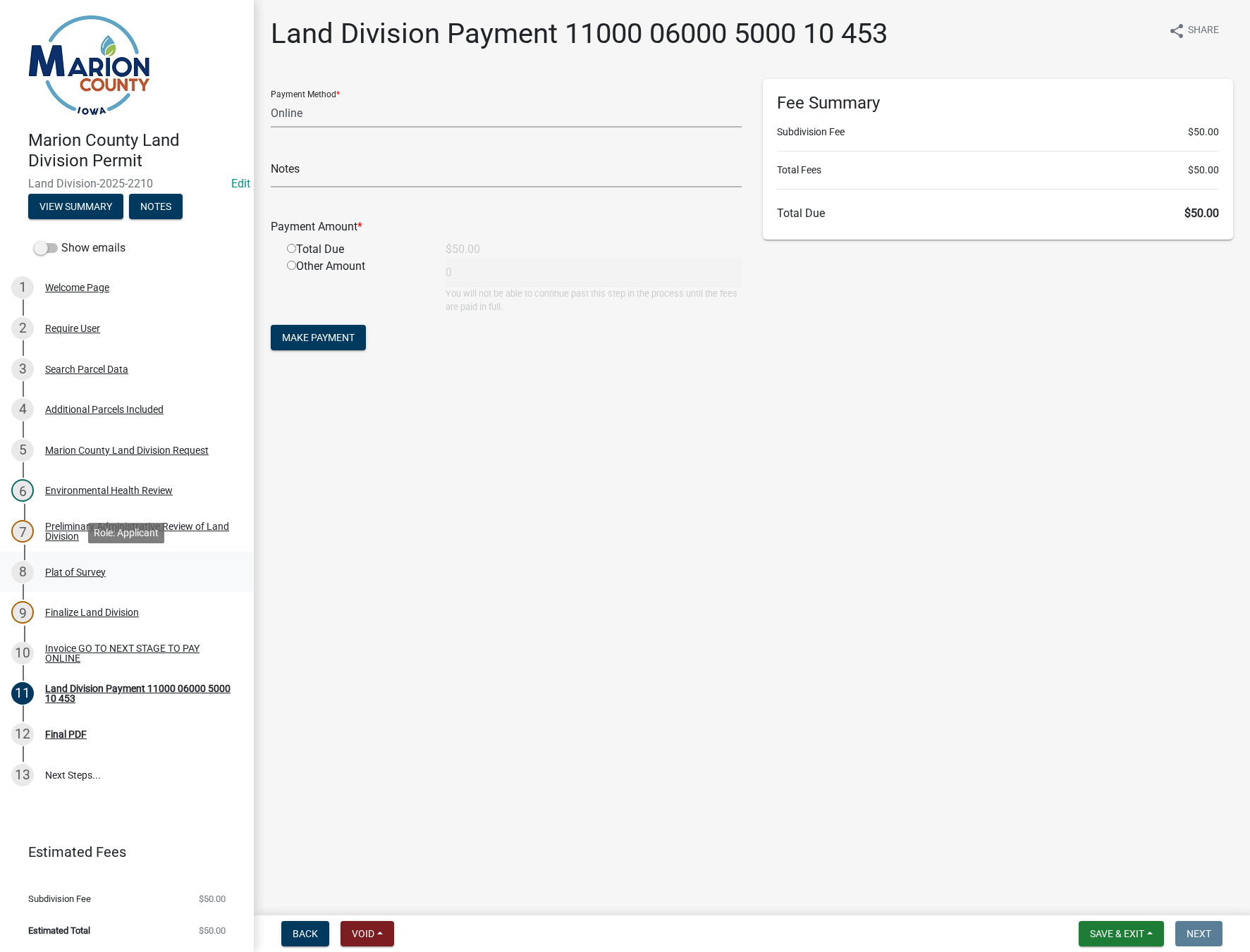
click at [86, 570] on div "Plat of Survey" at bounding box center [74, 572] width 61 height 10
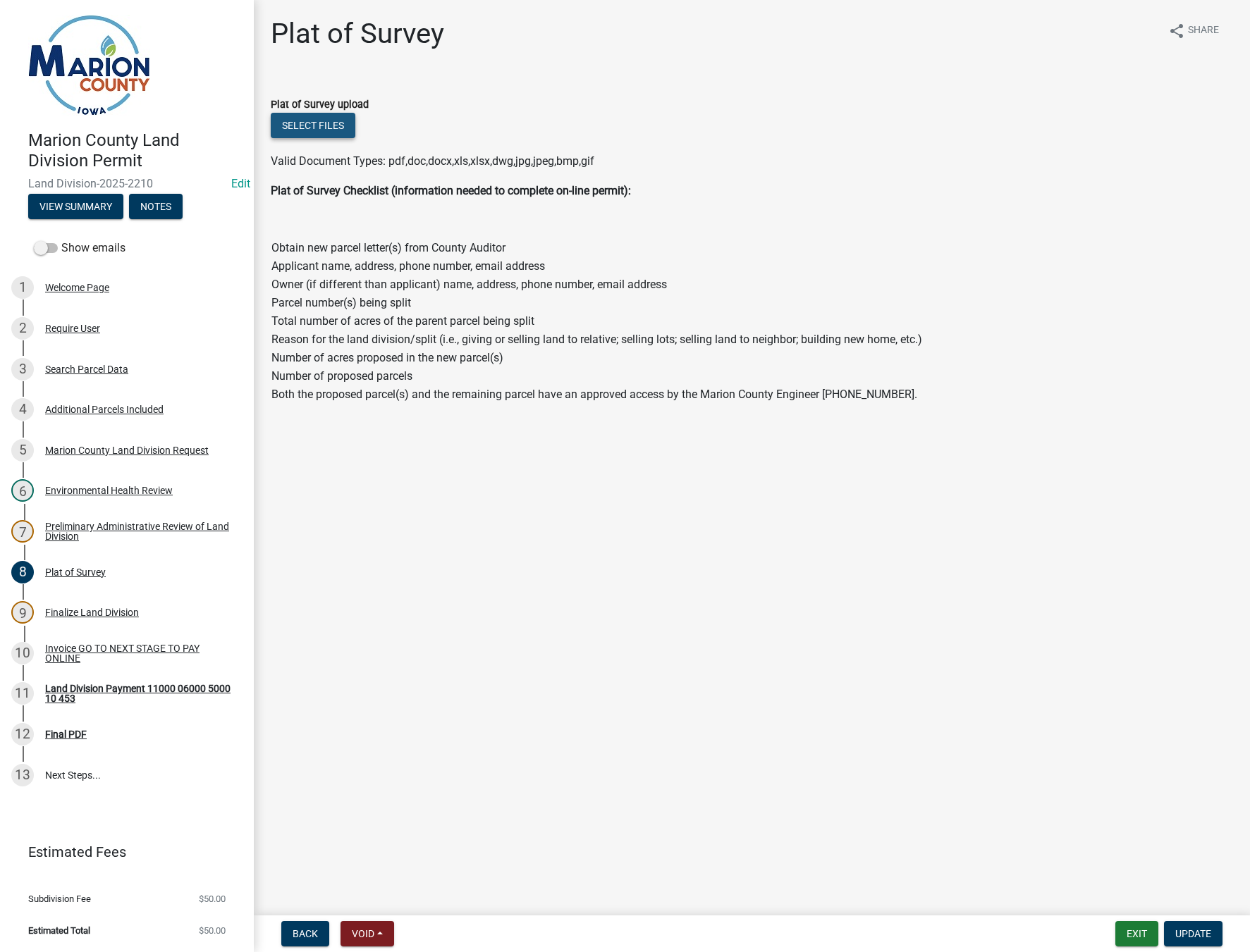
click at [318, 123] on button "Select files" at bounding box center [312, 126] width 84 height 26
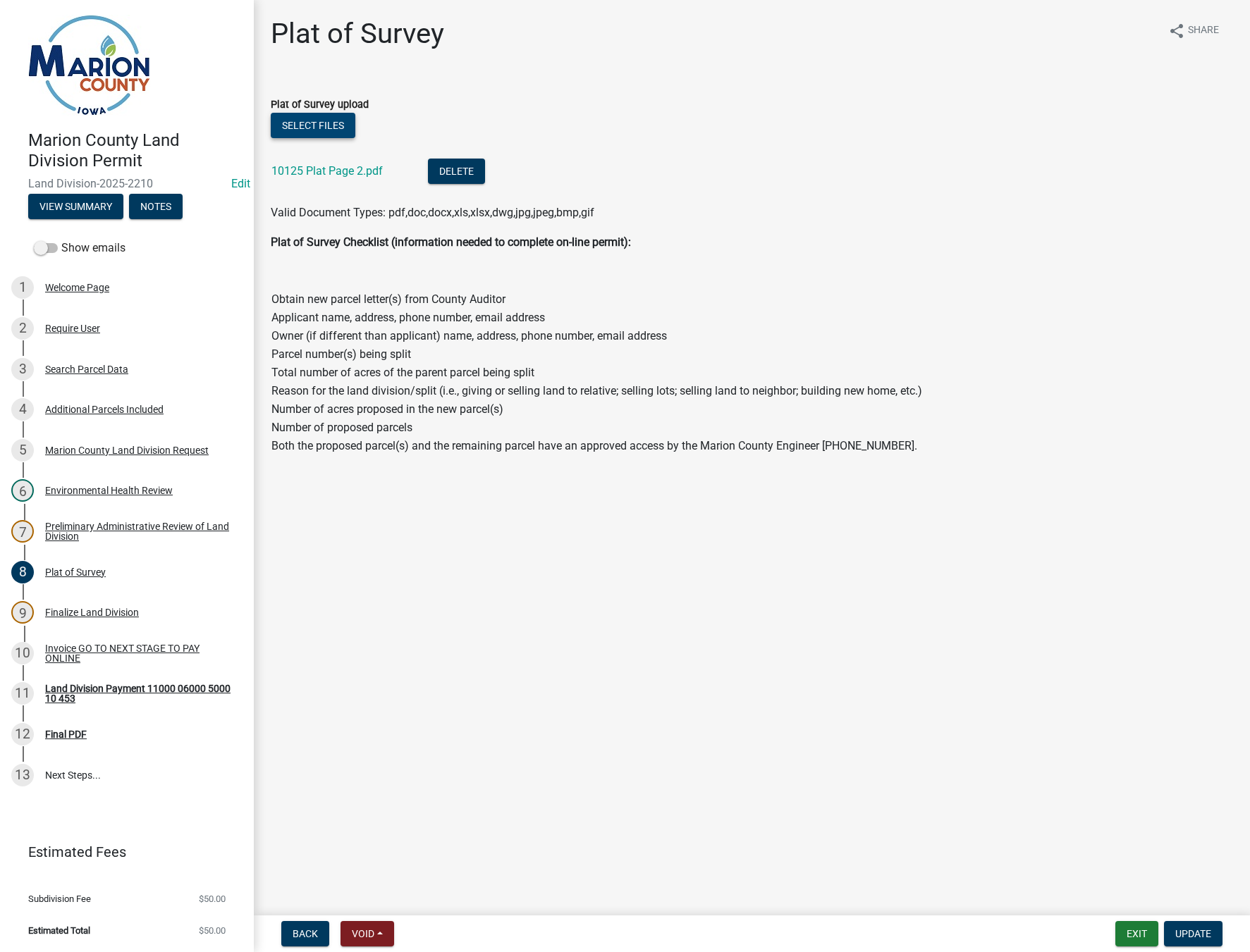
click at [304, 117] on button "Select files" at bounding box center [312, 126] width 84 height 26
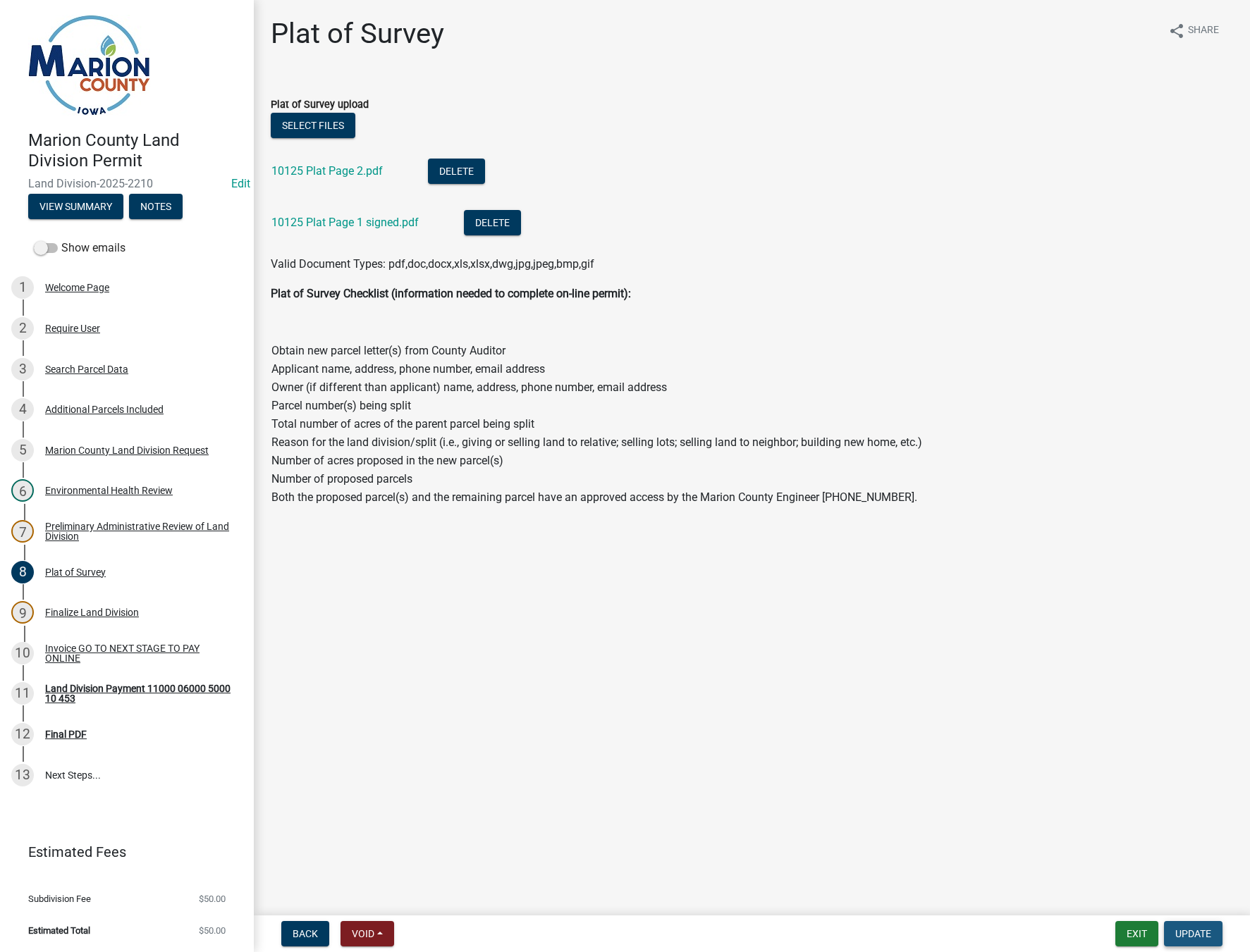
click at [1190, 929] on span "Update" at bounding box center [1193, 933] width 36 height 11
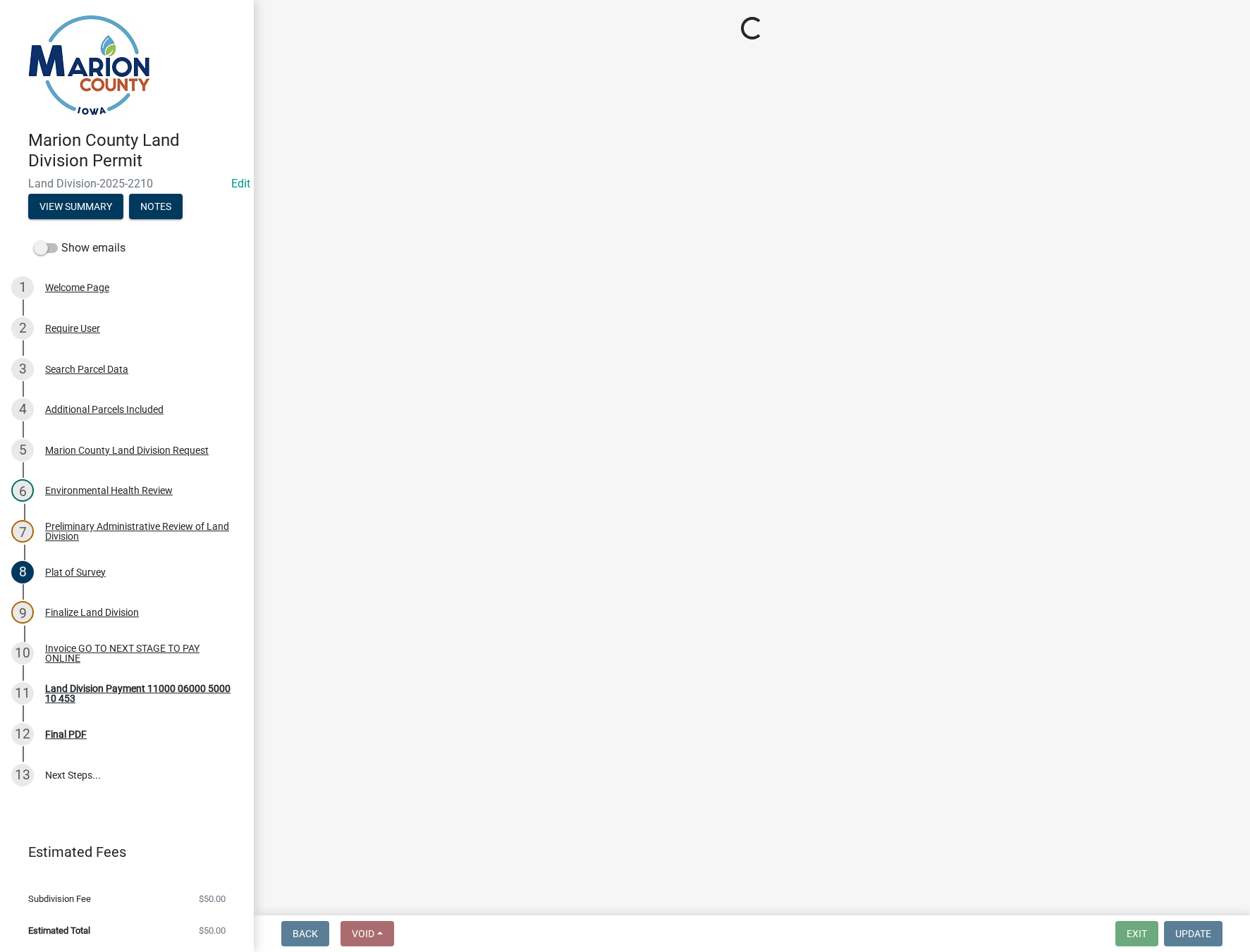
select select "3: 3"
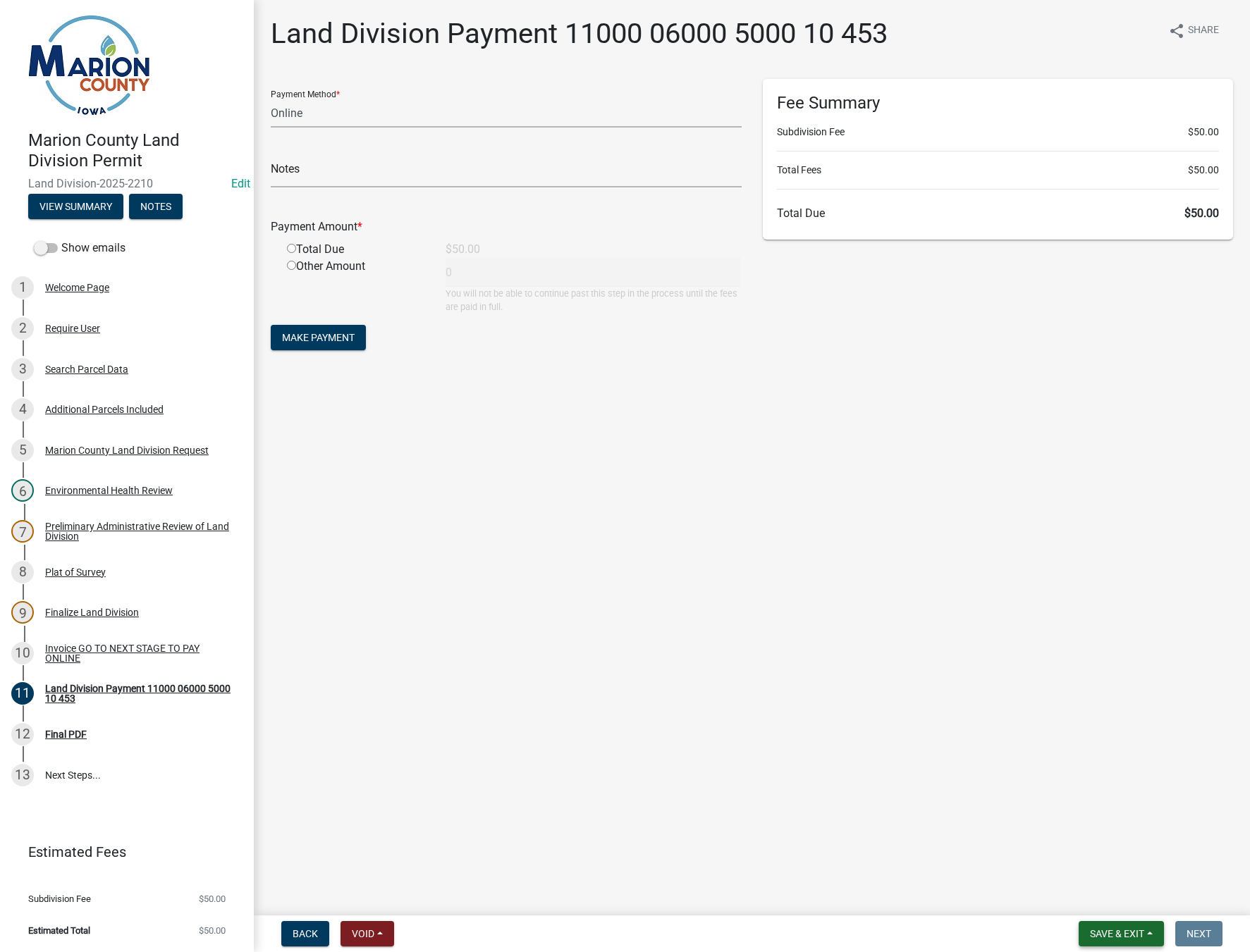
click at [1137, 930] on span "Save & Exit" at bounding box center [1117, 933] width 55 height 11
click at [1121, 902] on button "Save & Exit" at bounding box center [1108, 897] width 113 height 34
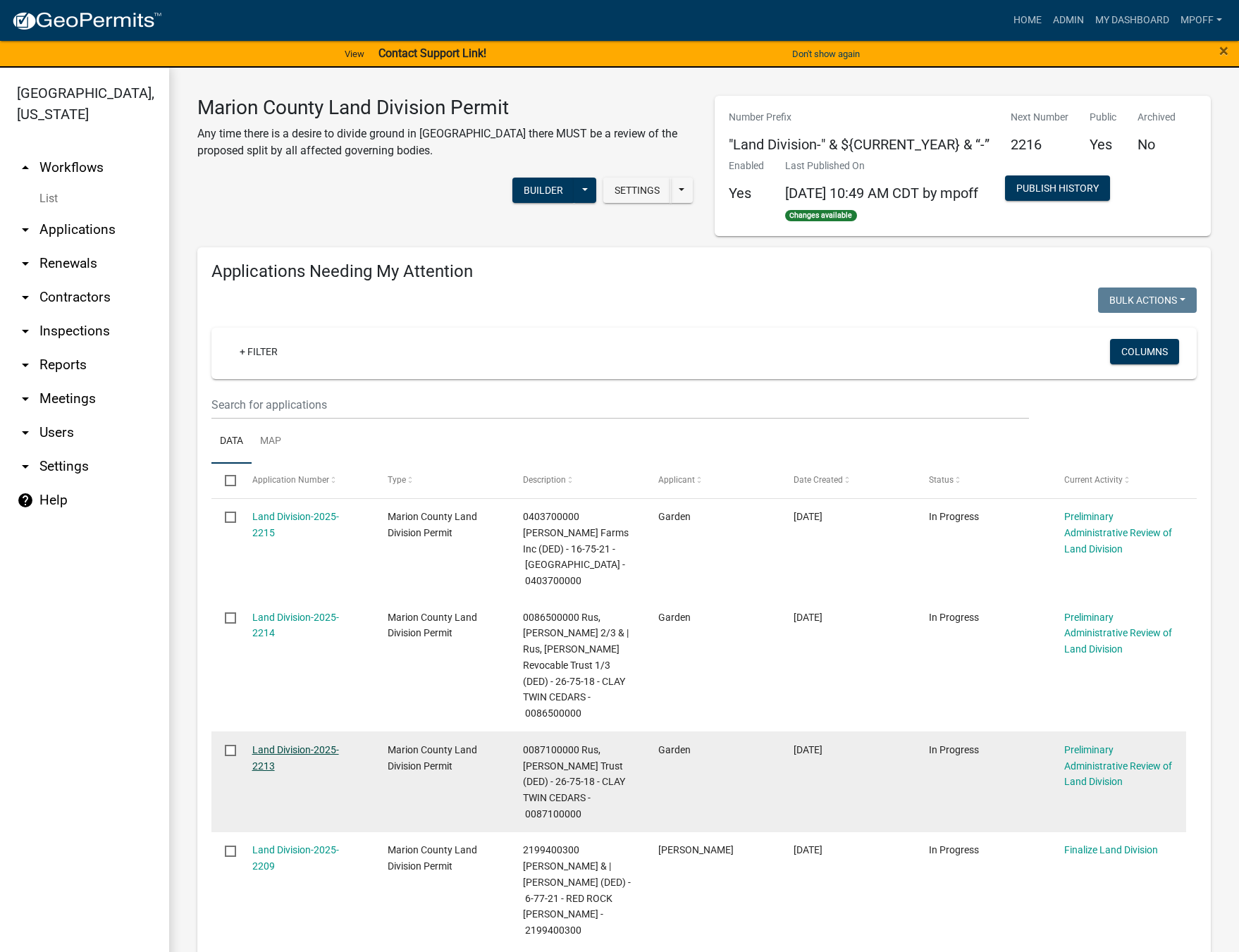
click at [310, 744] on link "Land Division-2025-2213" at bounding box center [295, 758] width 86 height 28
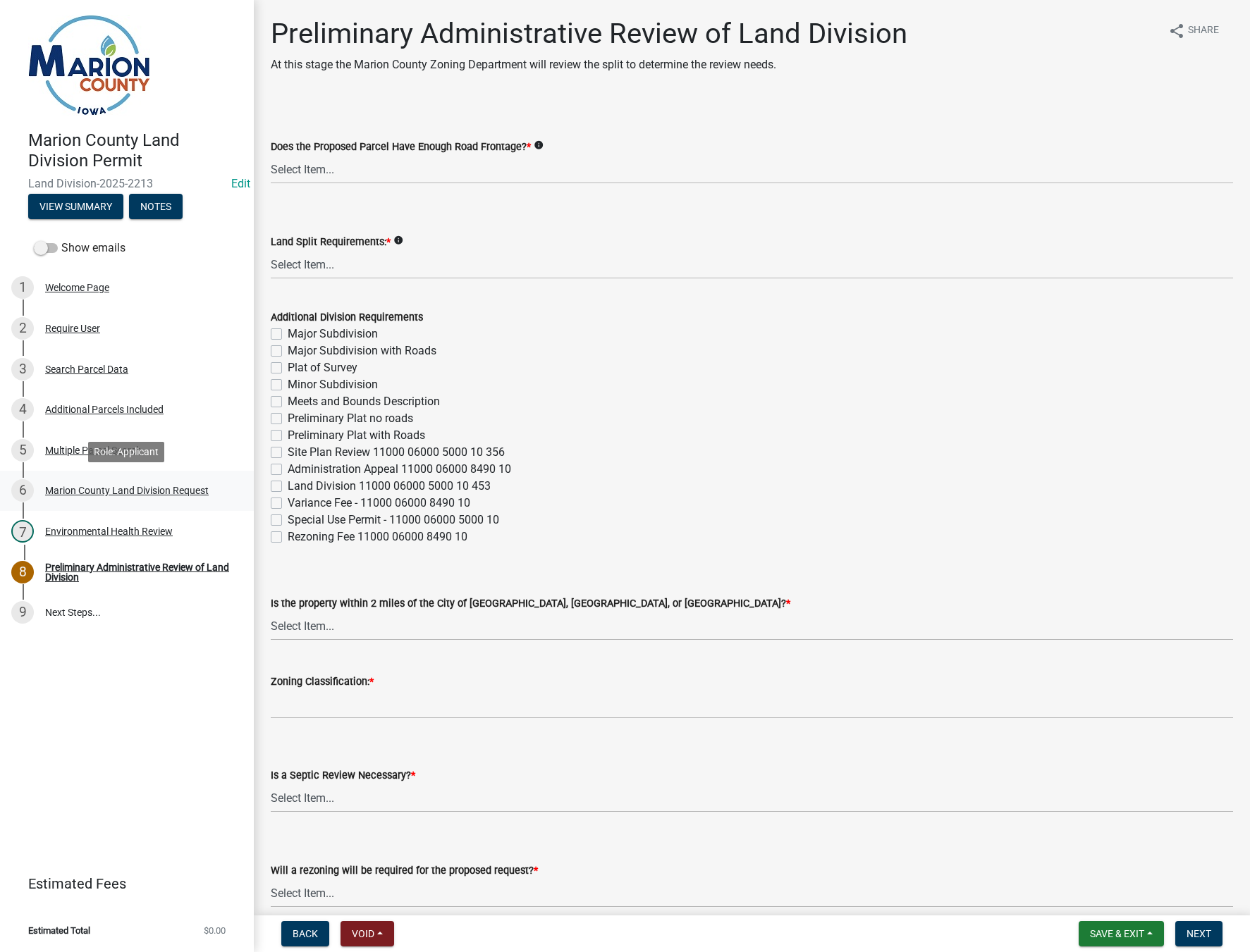
click at [91, 488] on div "Marion County Land Division Request" at bounding box center [126, 491] width 164 height 10
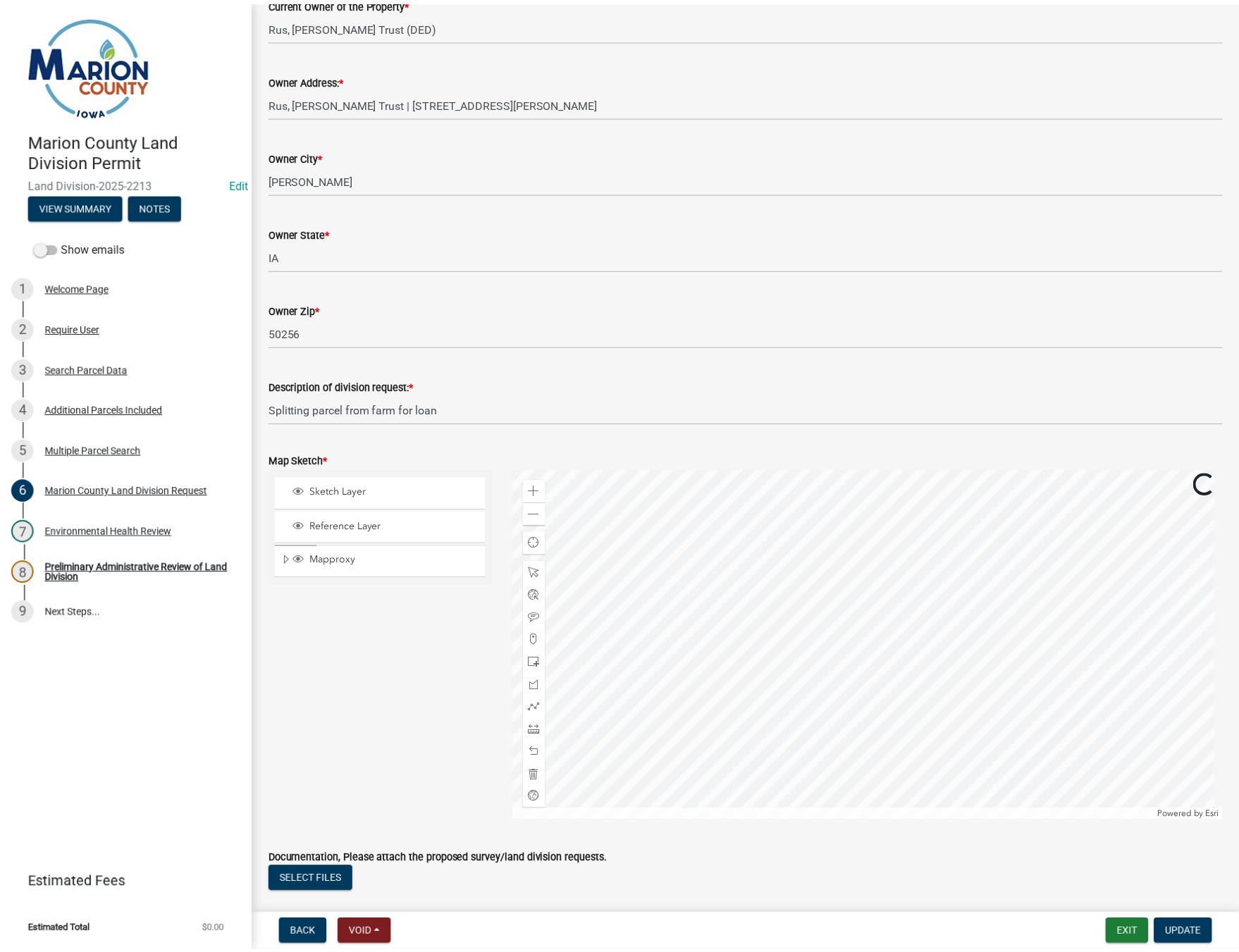
scroll to position [1480, 0]
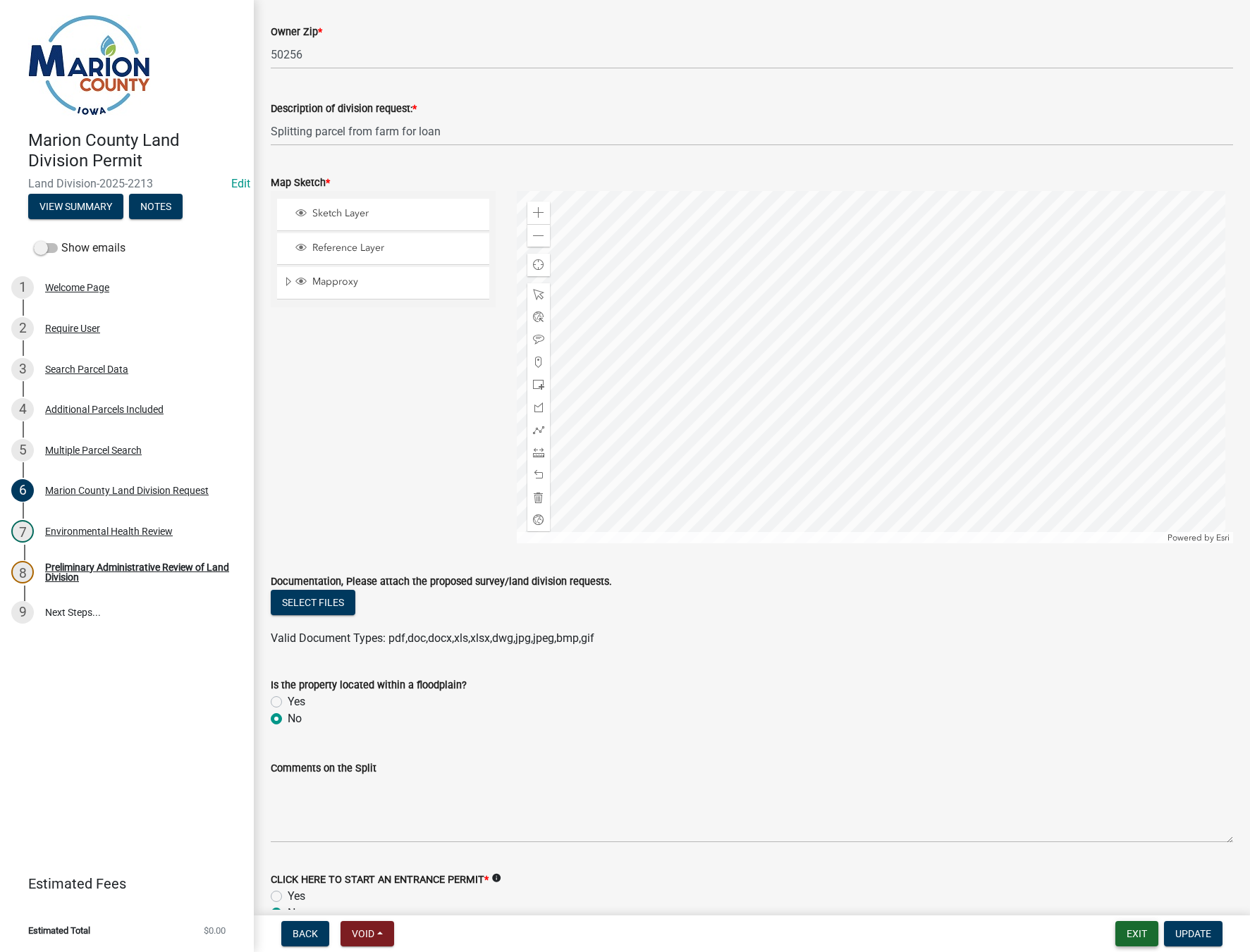
click at [1120, 943] on button "Exit" at bounding box center [1136, 934] width 43 height 26
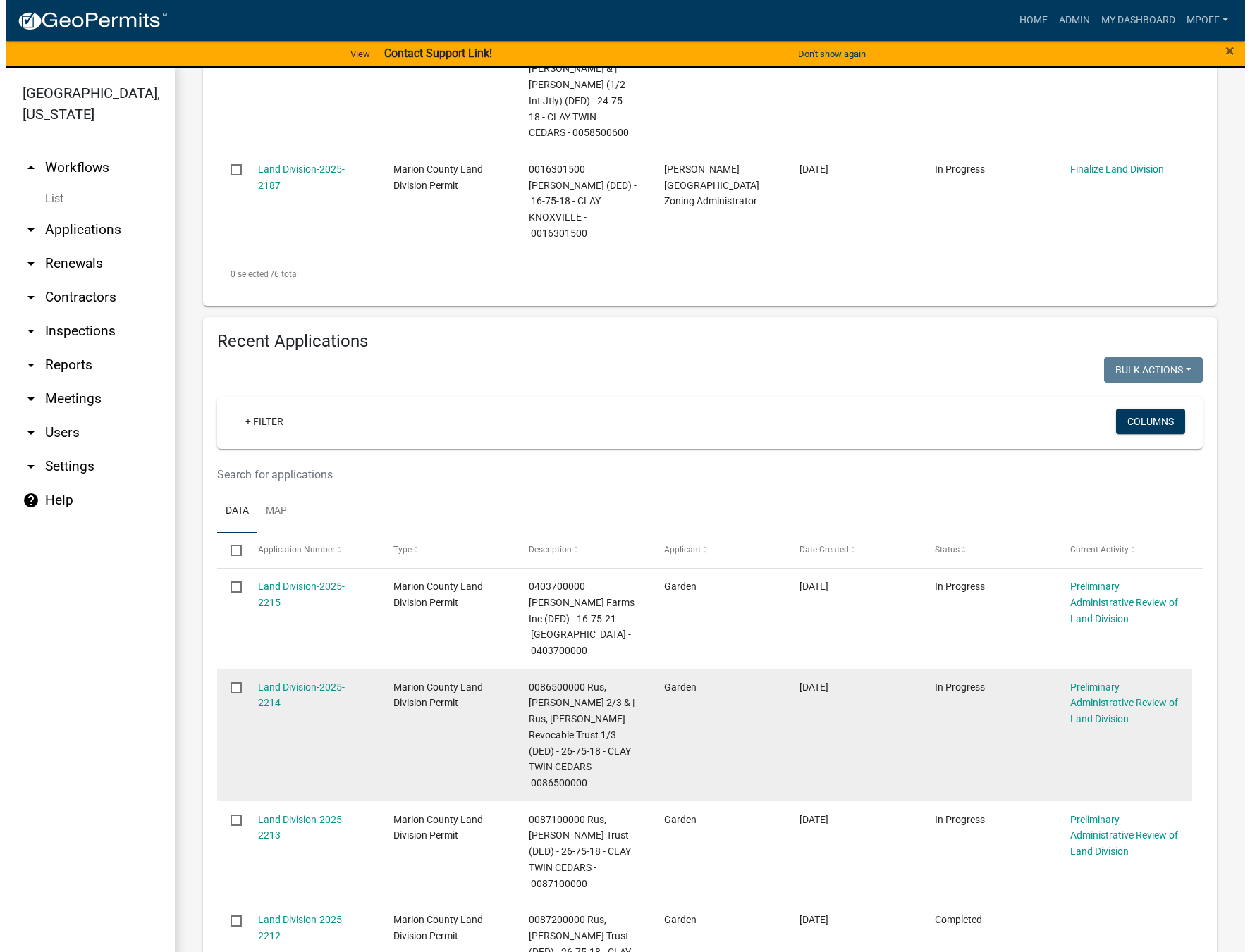
scroll to position [987, 0]
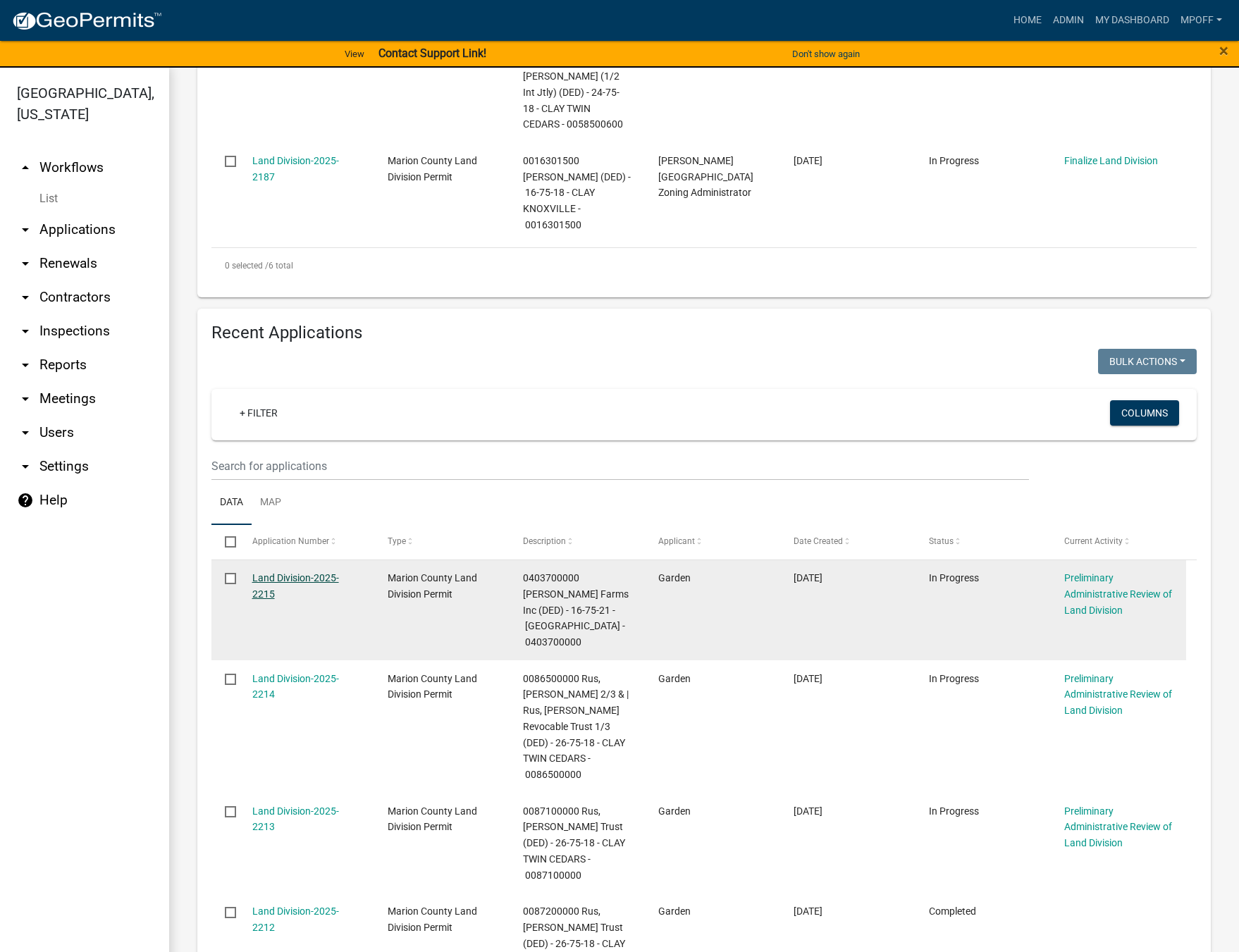
click at [309, 572] on link "Land Division-2025-2215" at bounding box center [295, 586] width 86 height 28
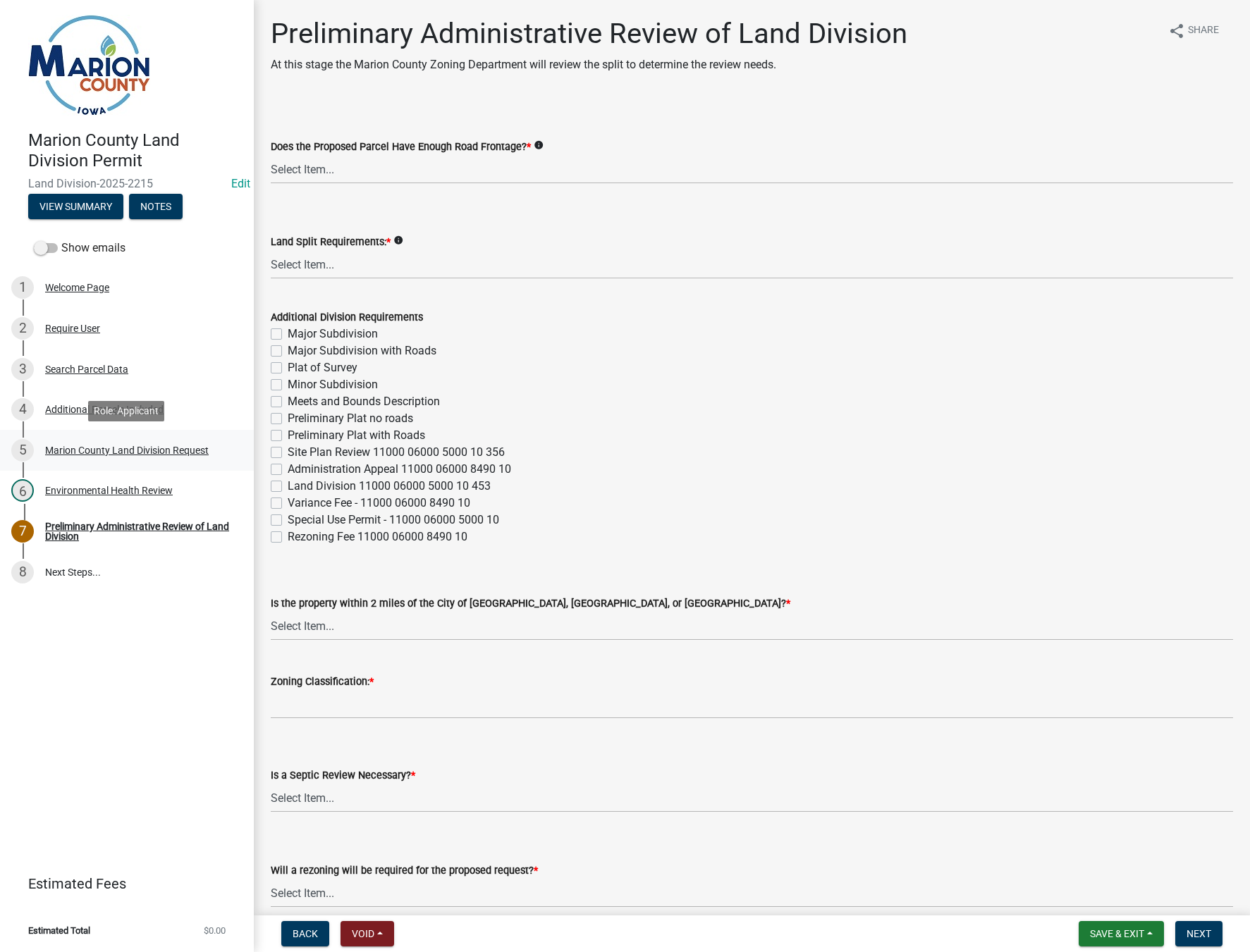
click at [118, 453] on div "Marion County Land Division Request" at bounding box center [126, 450] width 164 height 10
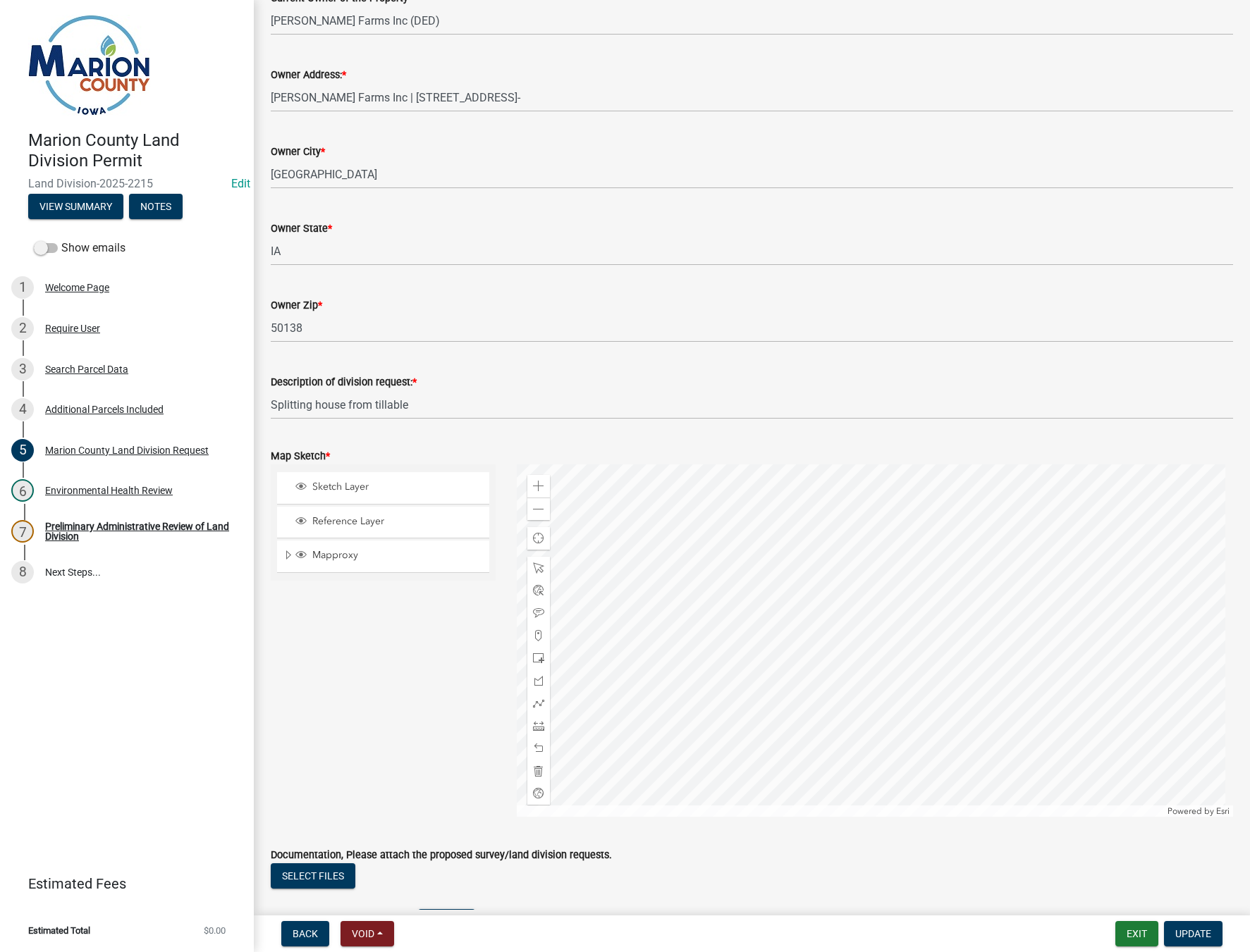
scroll to position [1268, 0]
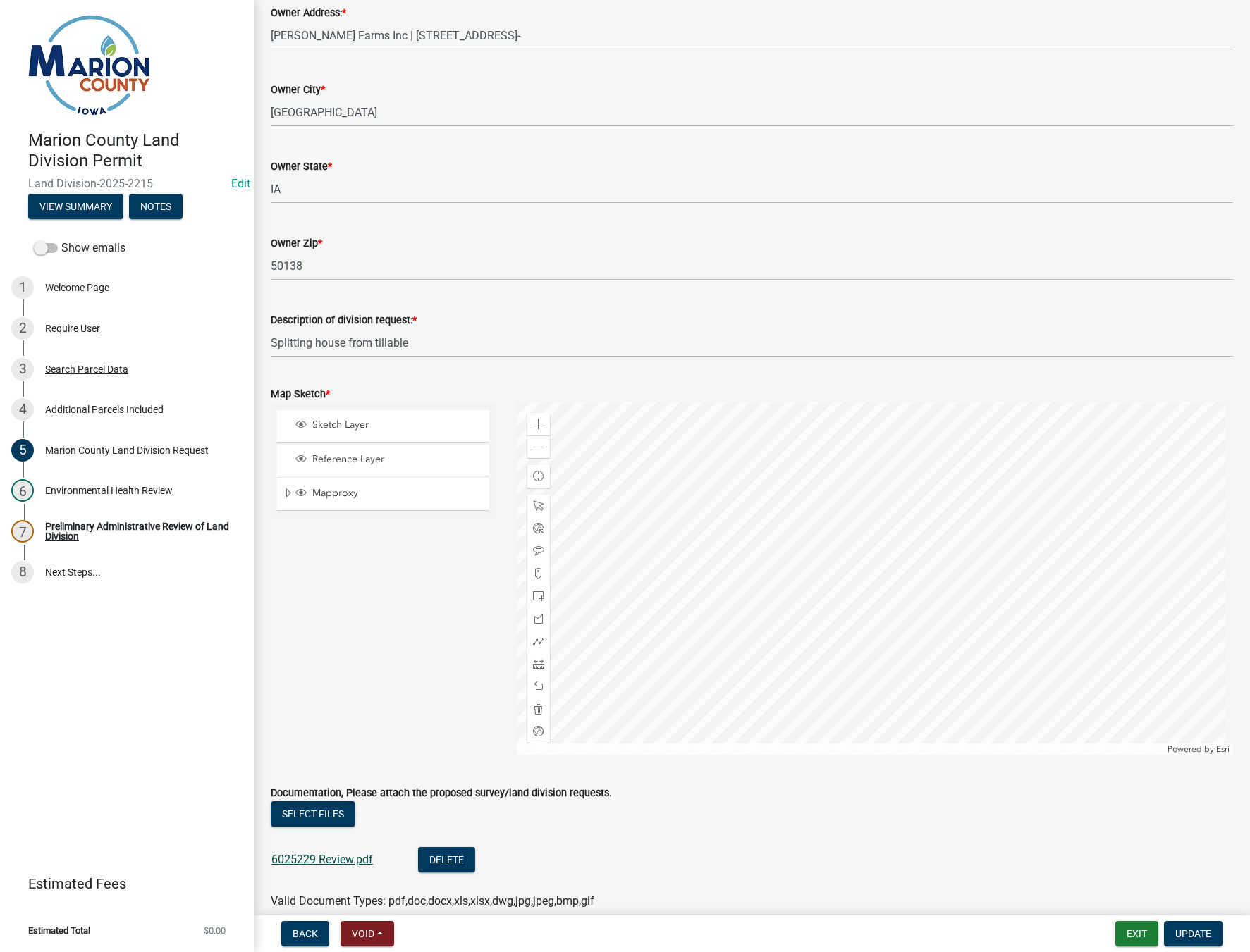
click at [324, 862] on link "6025229 Review.pdf" at bounding box center [322, 860] width 101 height 14
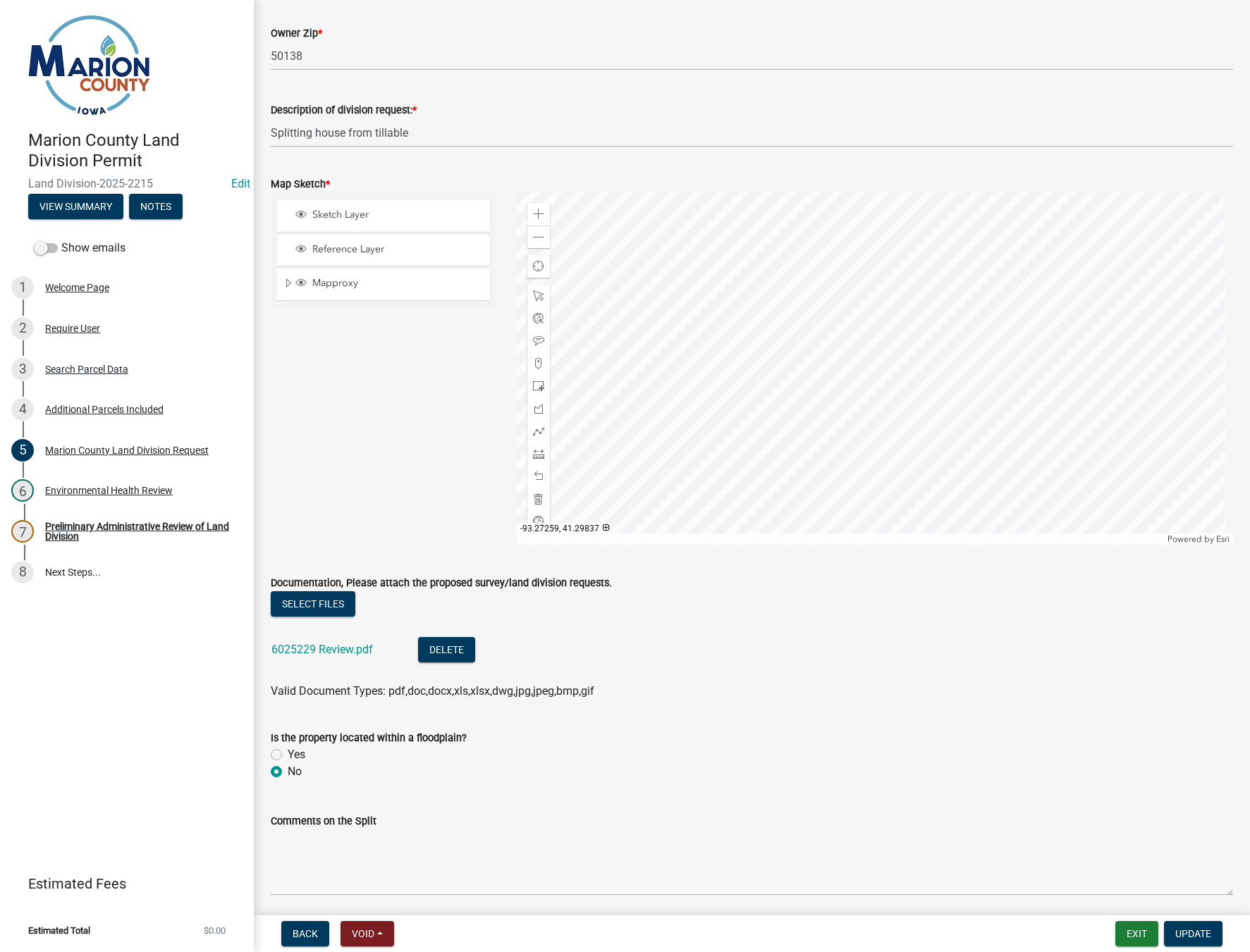
scroll to position [1409, 0]
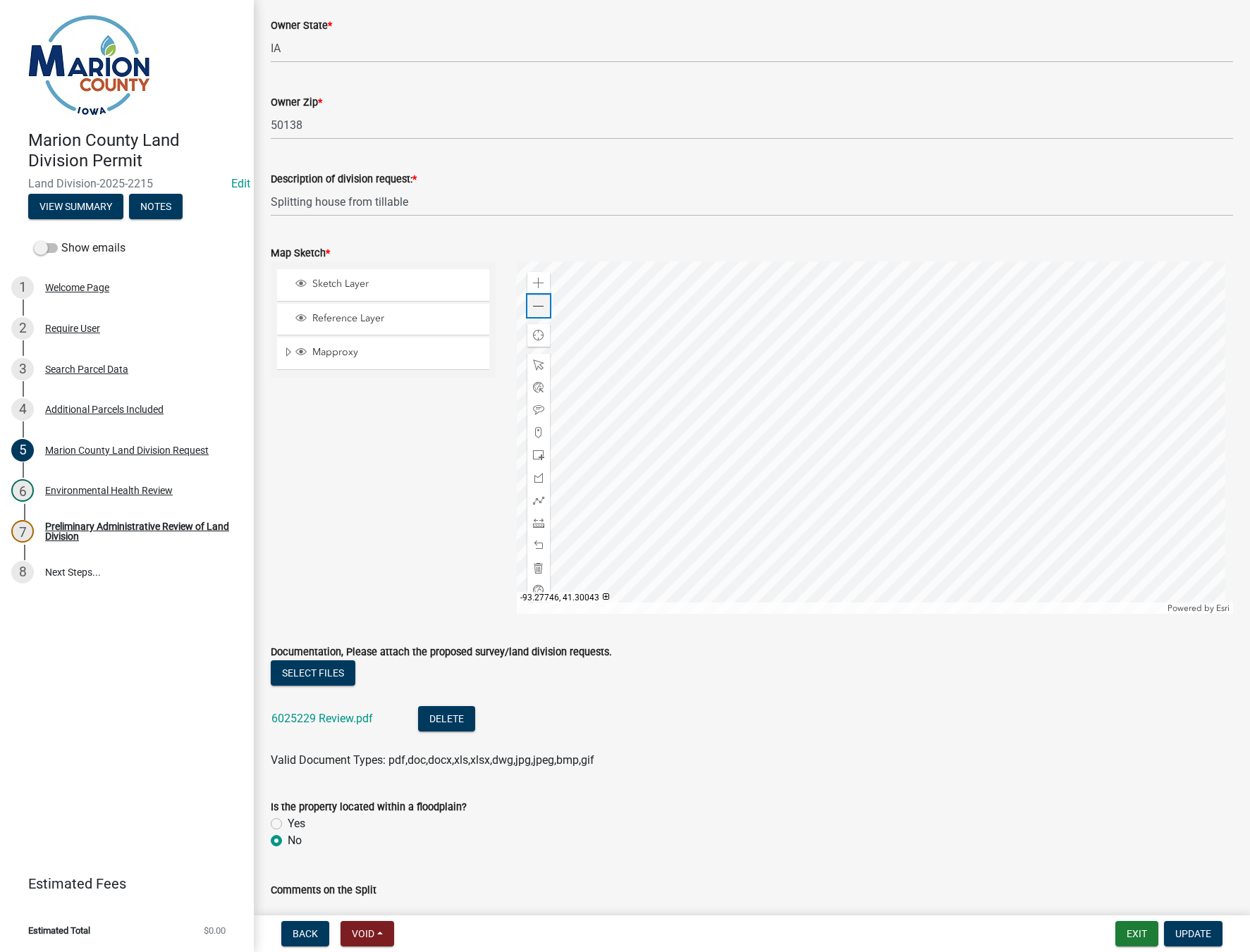
click at [533, 303] on span at bounding box center [538, 305] width 11 height 11
click at [1194, 939] on span "Update" at bounding box center [1193, 933] width 36 height 11
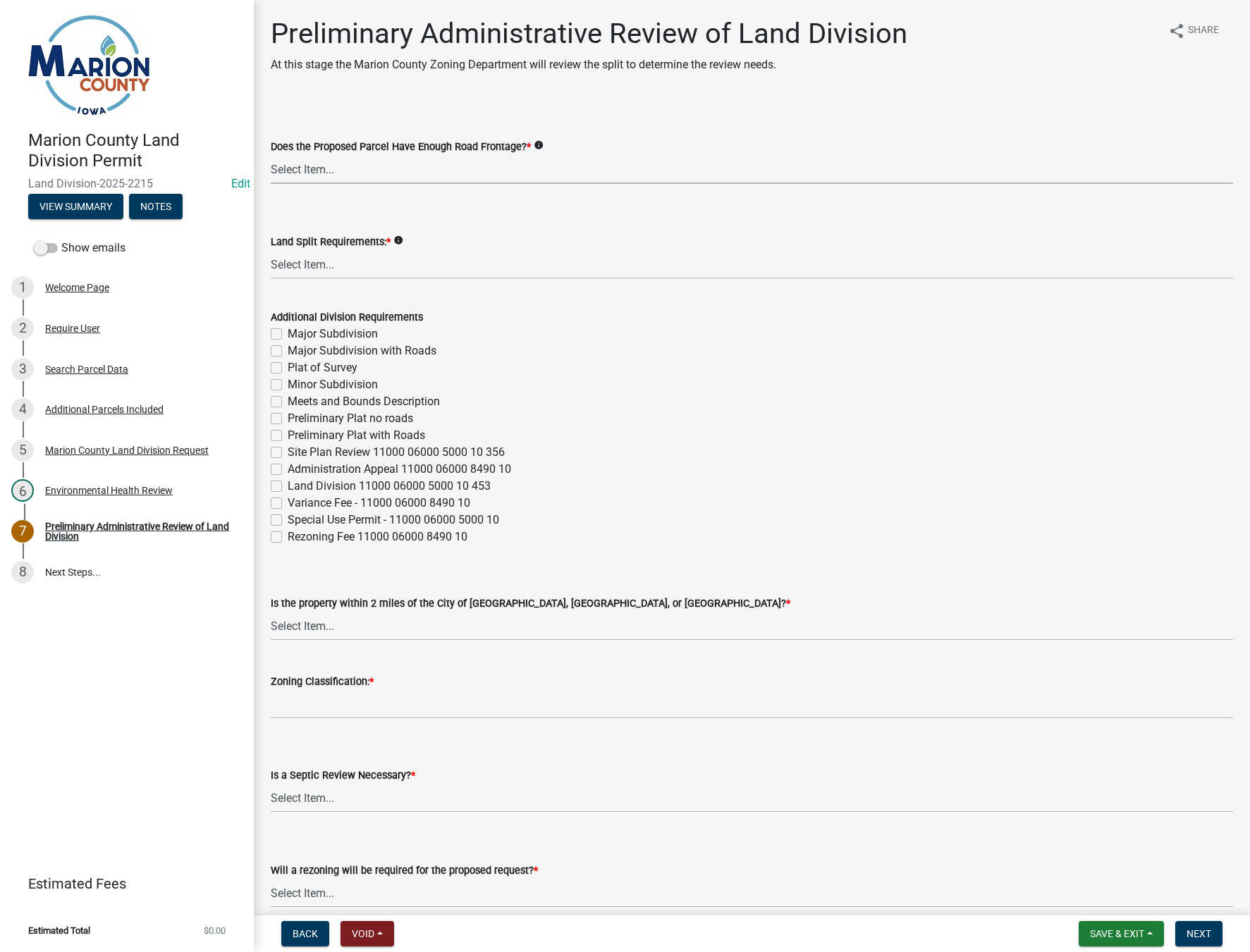
click at [365, 170] on select "Select Item... Yes No" at bounding box center [752, 169] width 962 height 29
click at [271, 155] on select "Select Item... Yes No" at bounding box center [752, 169] width 962 height 29
select select "43319d02-a412-4412-95a1-37ac20288b72"
